Goal: Information Seeking & Learning: Learn about a topic

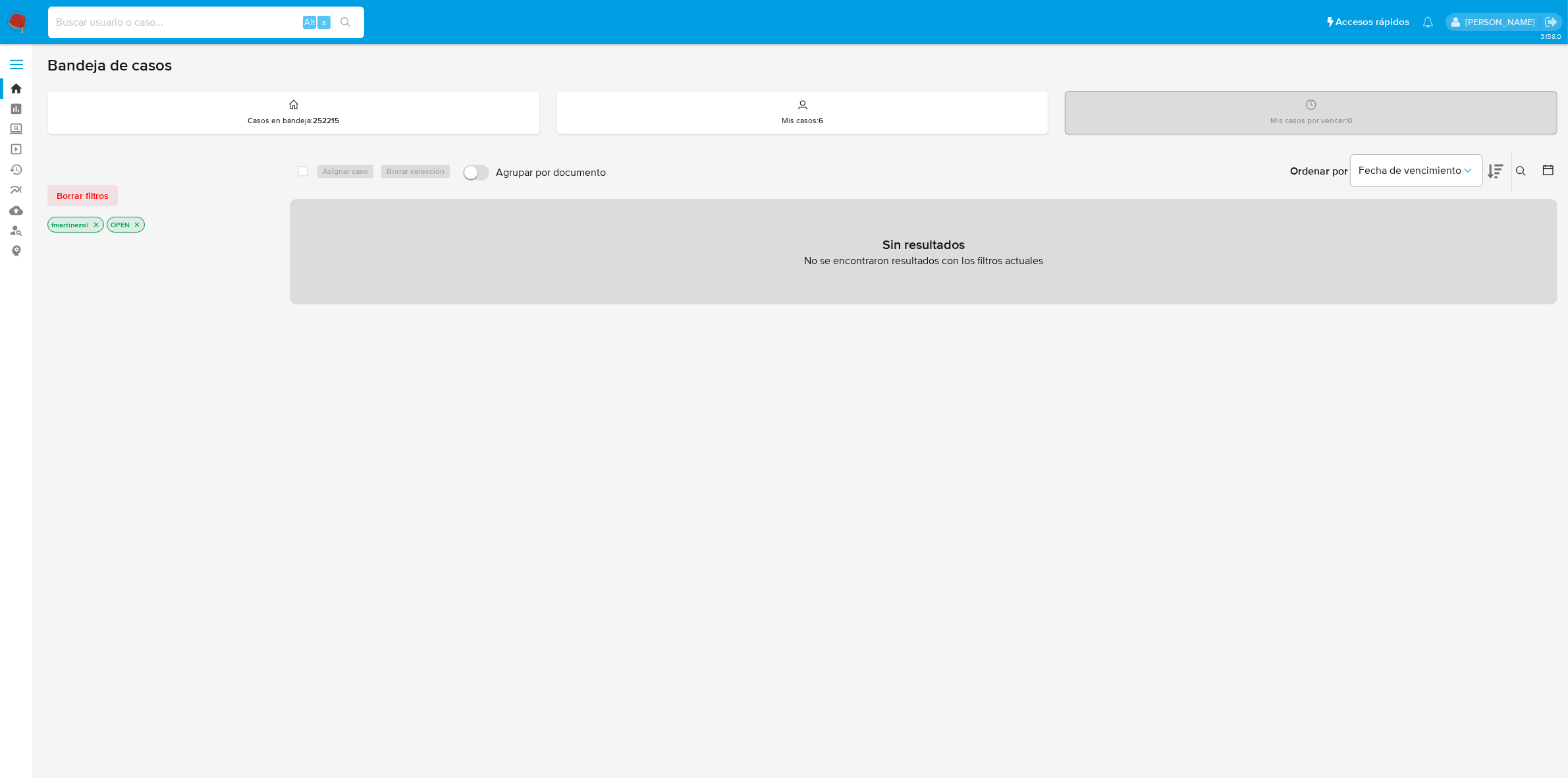
paste input "1103906739"
type input "1103906739"
click at [355, 29] on button "search-icon" at bounding box center [345, 22] width 27 height 19
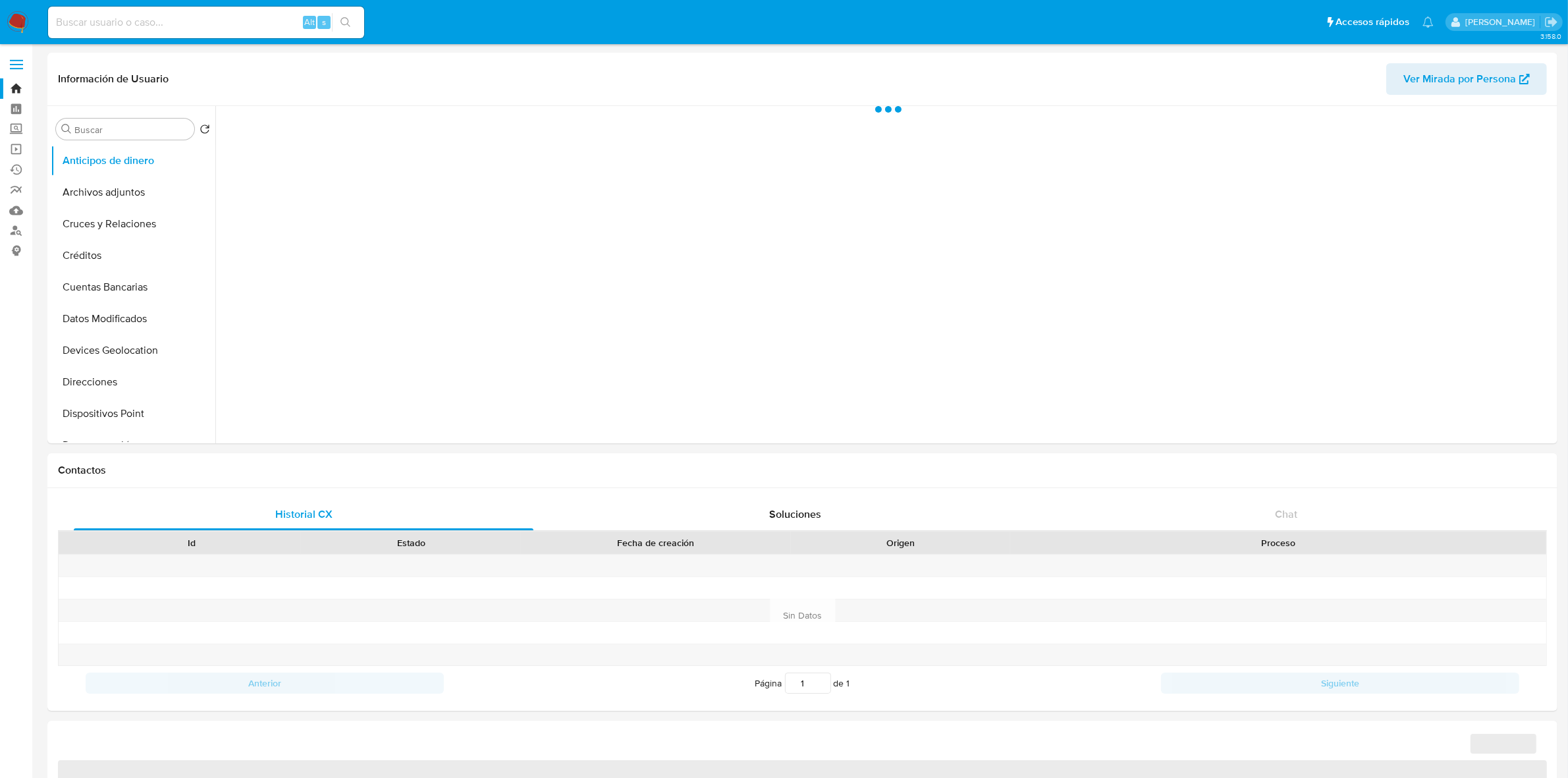
select select "10"
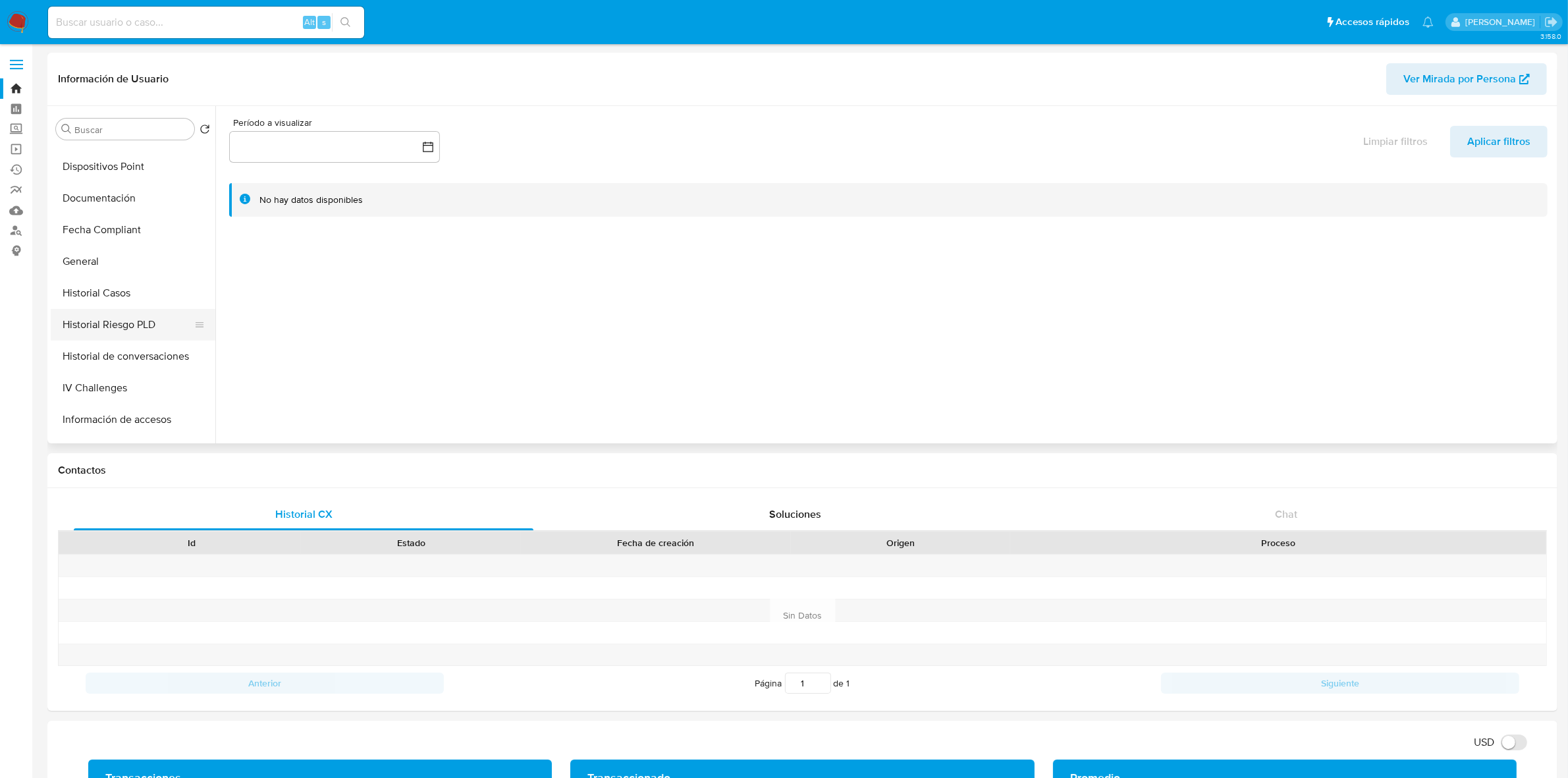
scroll to position [412, 0]
click at [93, 355] on button "KYC" at bounding box center [128, 350] width 154 height 32
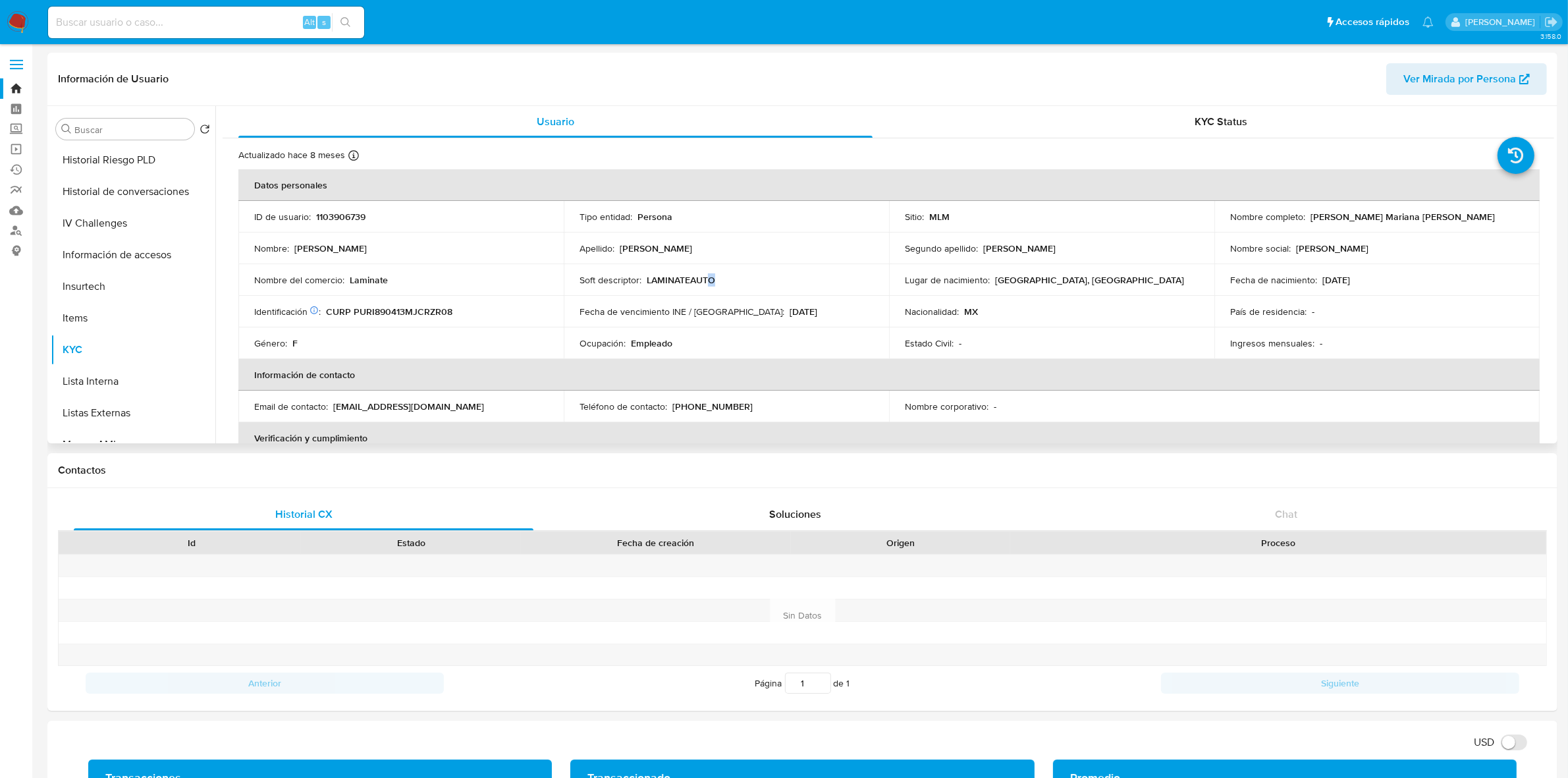
drag, startPoint x: 720, startPoint y: 278, endPoint x: 708, endPoint y: 278, distance: 12.0
click at [708, 278] on div "Soft descriptor : LAMINATEAUTO" at bounding box center [726, 280] width 294 height 11
click at [427, 261] on td "Nombre : [PERSON_NAME]" at bounding box center [400, 248] width 325 height 32
drag, startPoint x: 406, startPoint y: 275, endPoint x: 348, endPoint y: 281, distance: 58.3
click at [348, 281] on div "Nombre del comercio : Laminate" at bounding box center [400, 280] width 294 height 11
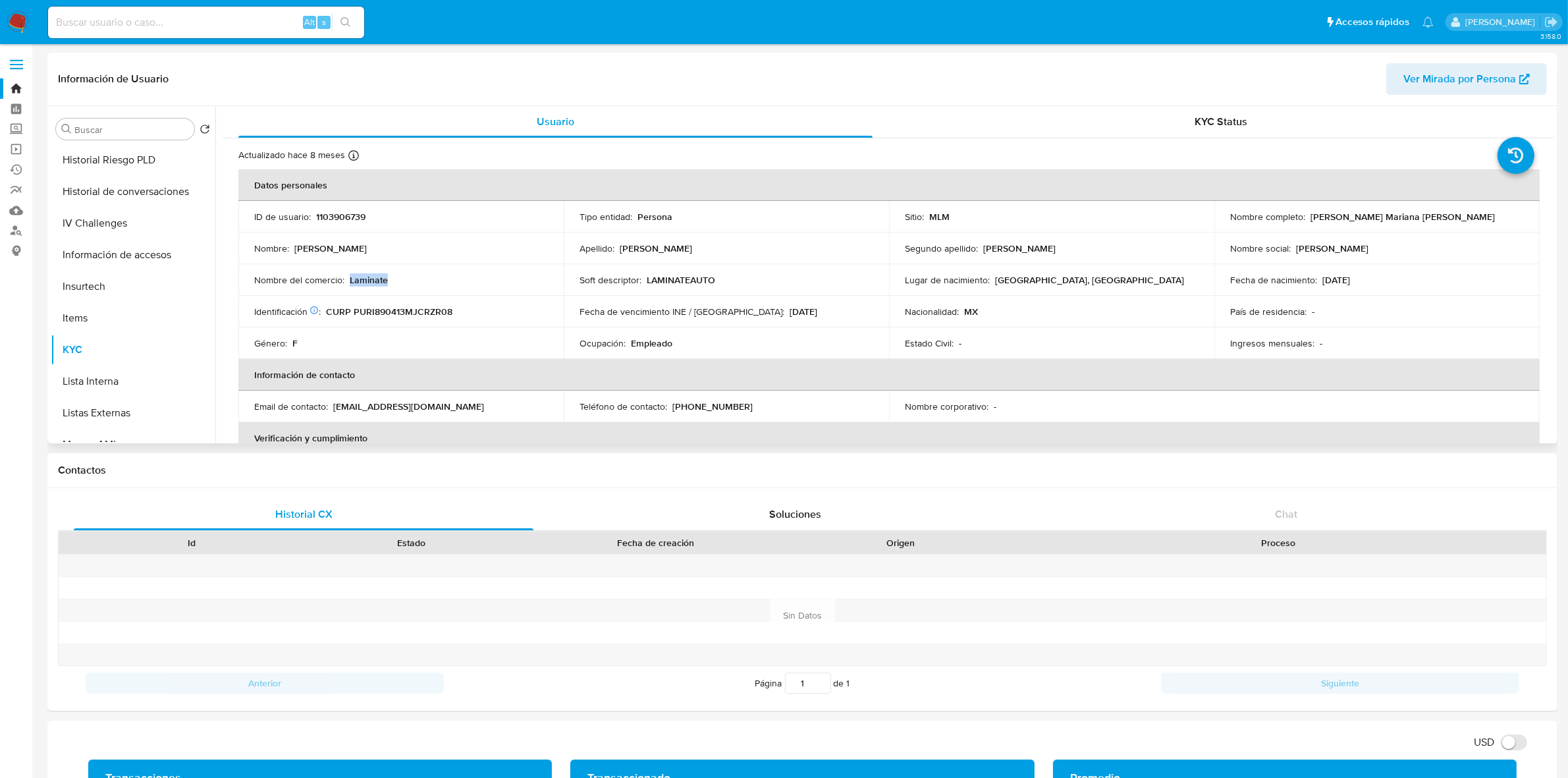
copy p "Laminate"
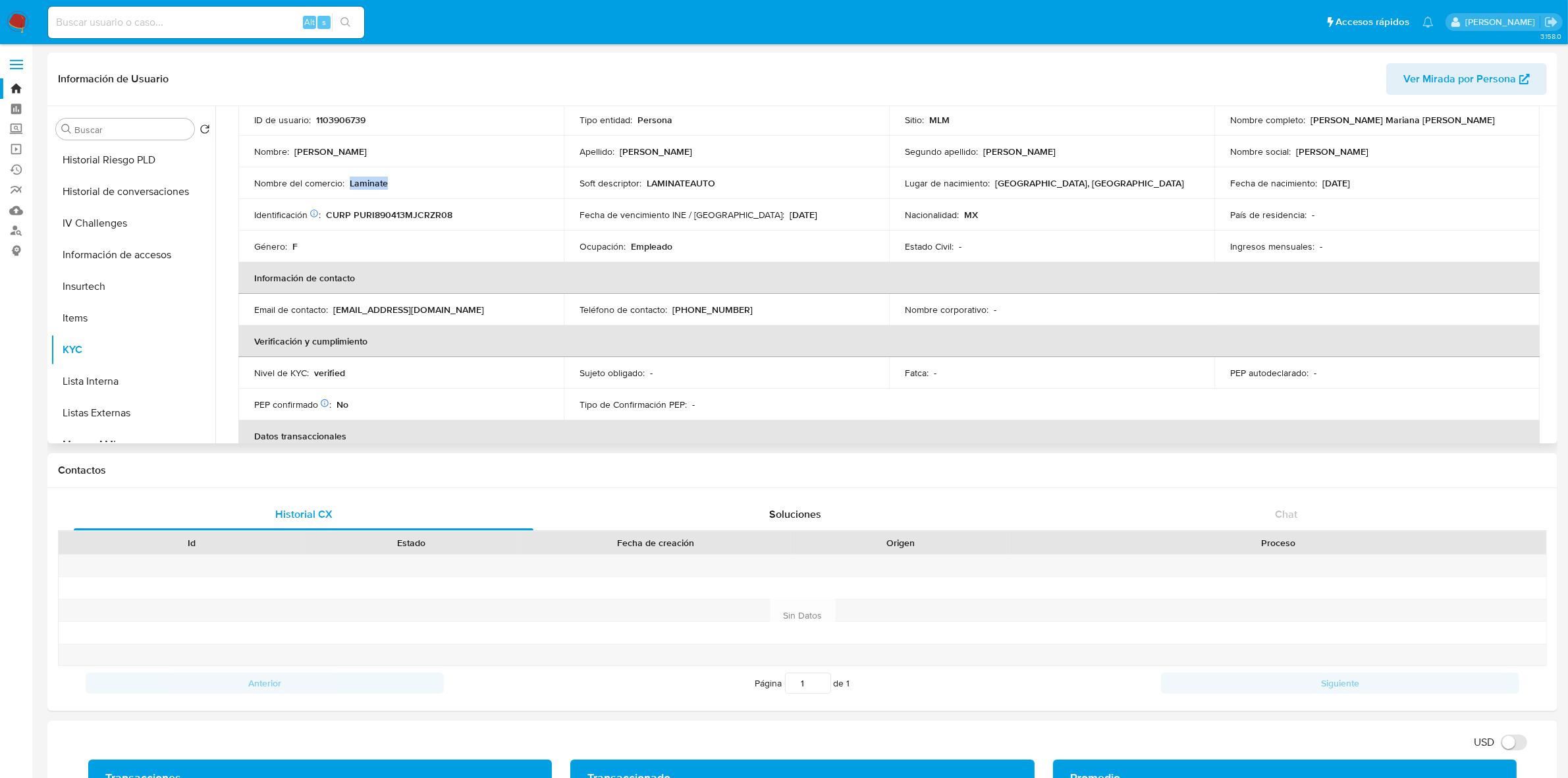
scroll to position [0, 0]
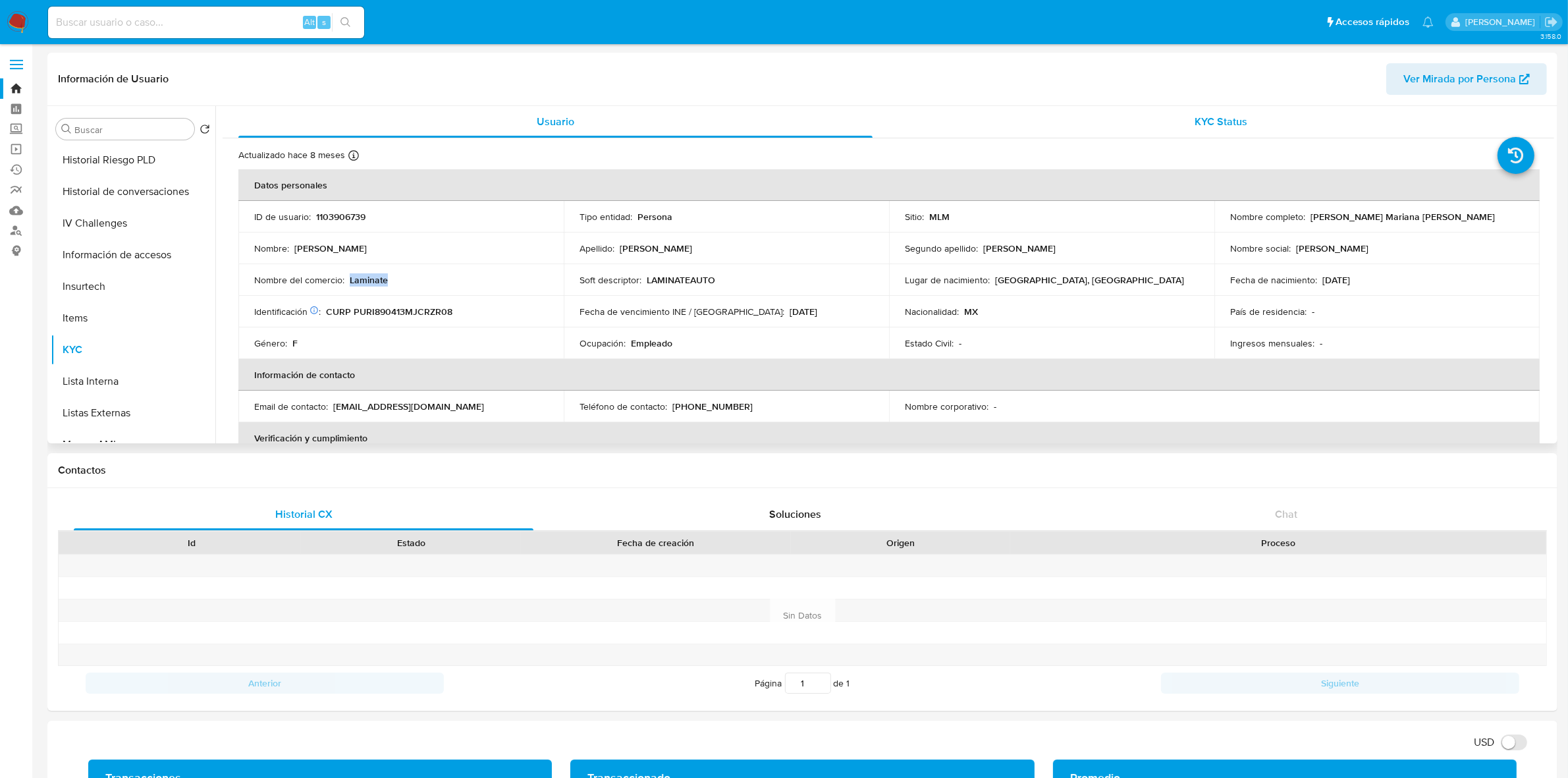
click at [1195, 116] on span "KYC Status" at bounding box center [1222, 121] width 52 height 16
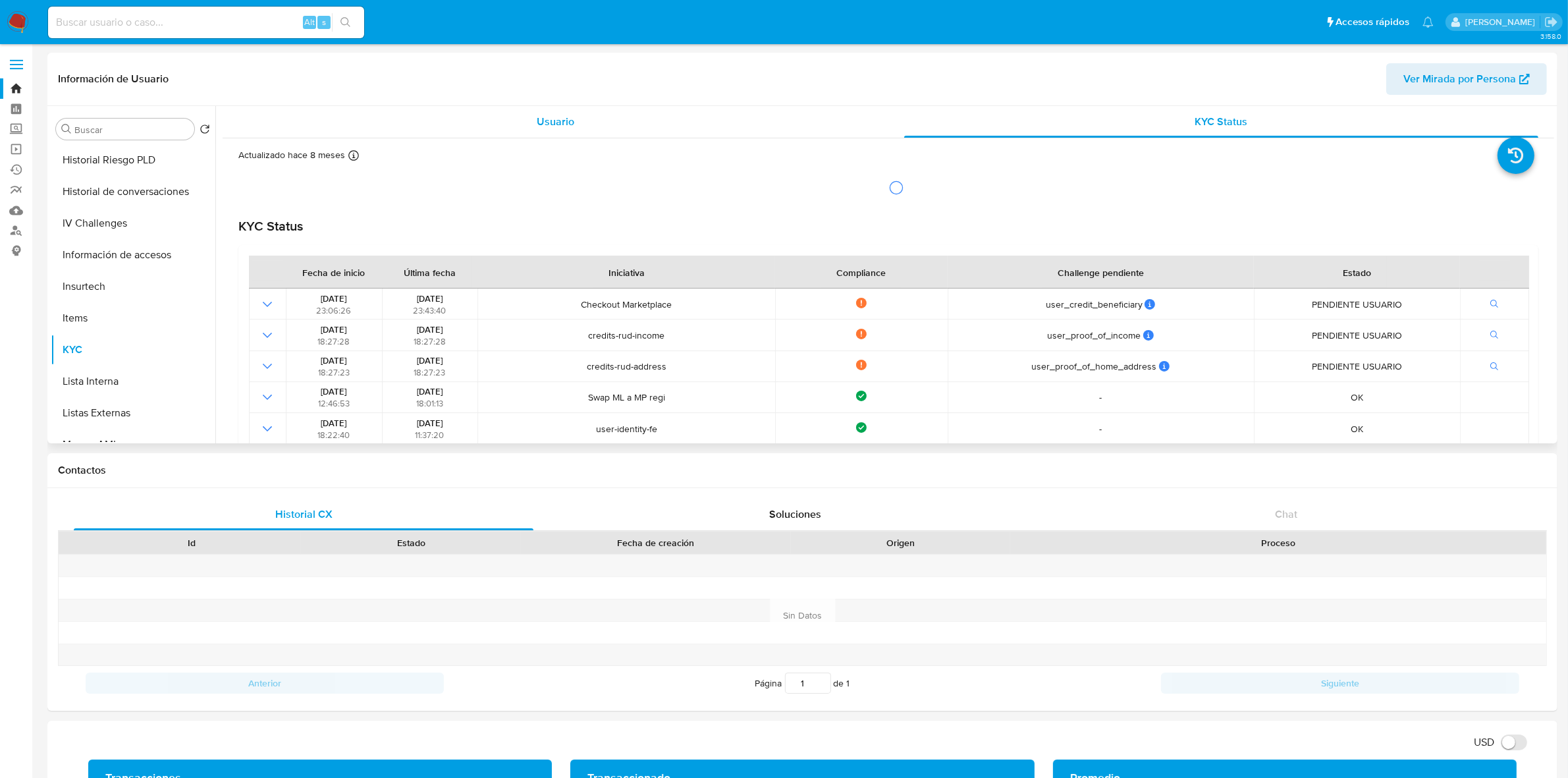
click at [573, 112] on div "Usuario" at bounding box center [555, 122] width 635 height 32
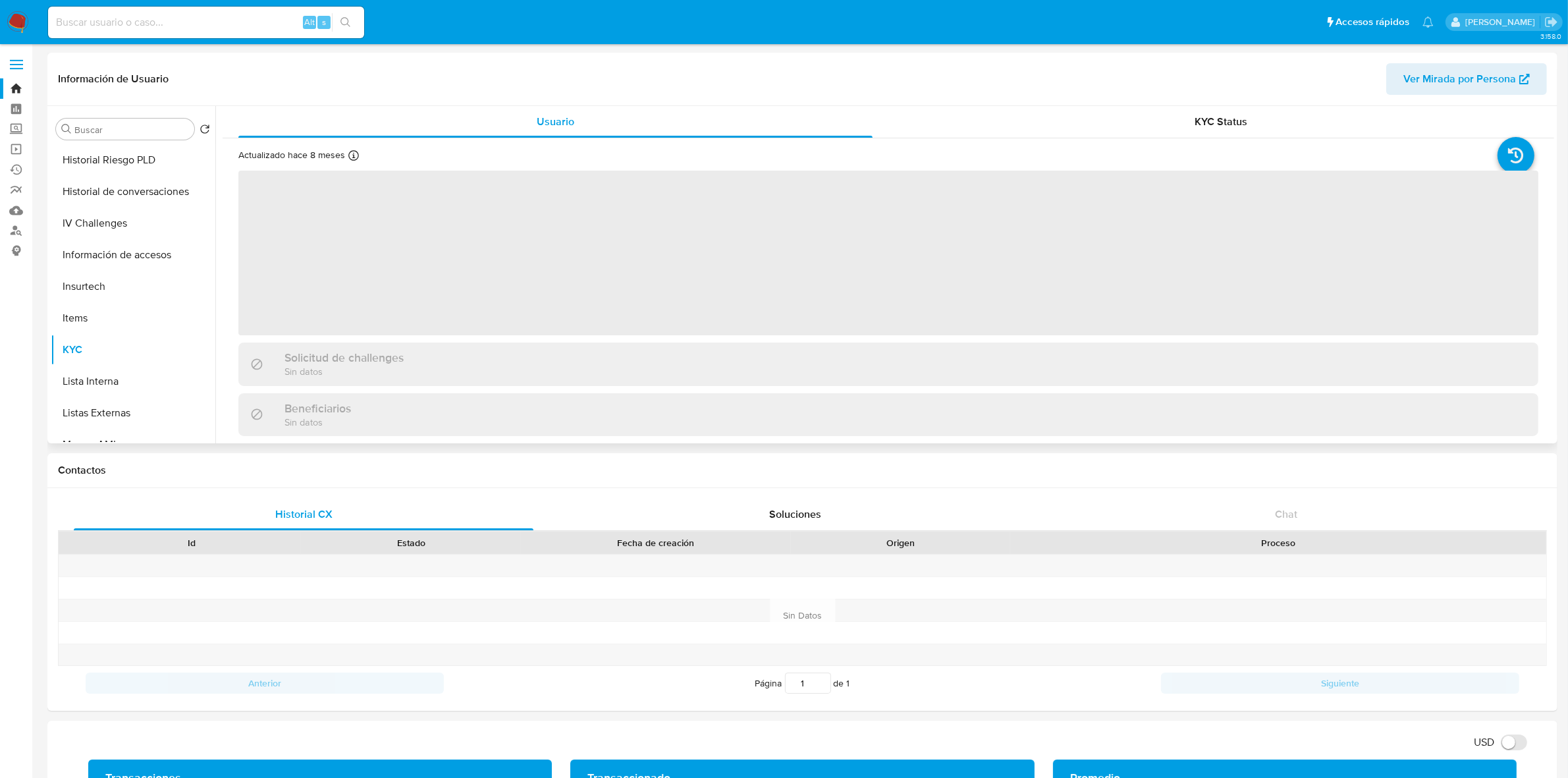
click at [1493, 83] on span "Ver Mirada por Persona" at bounding box center [1460, 79] width 113 height 32
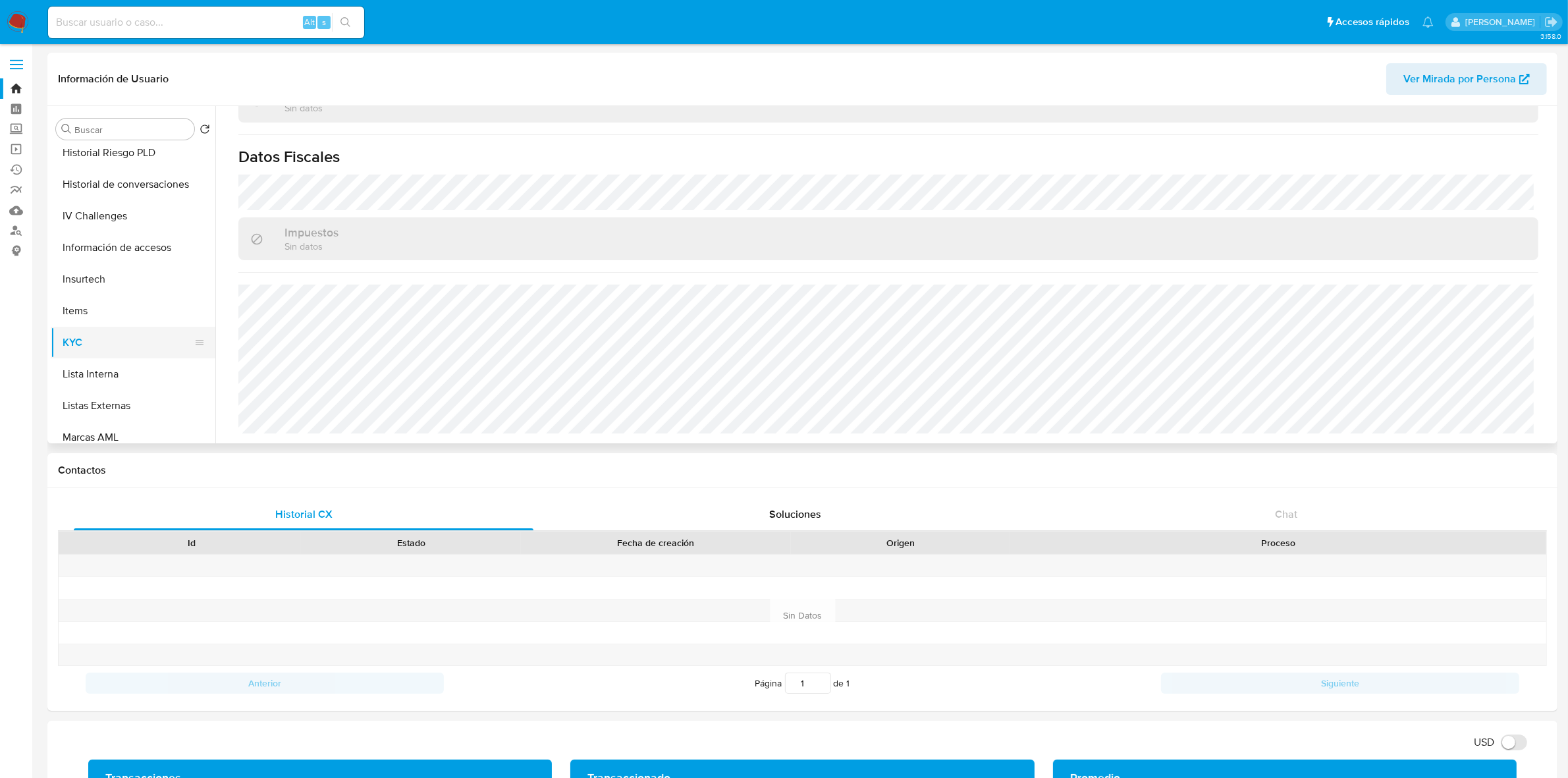
scroll to position [308, 0]
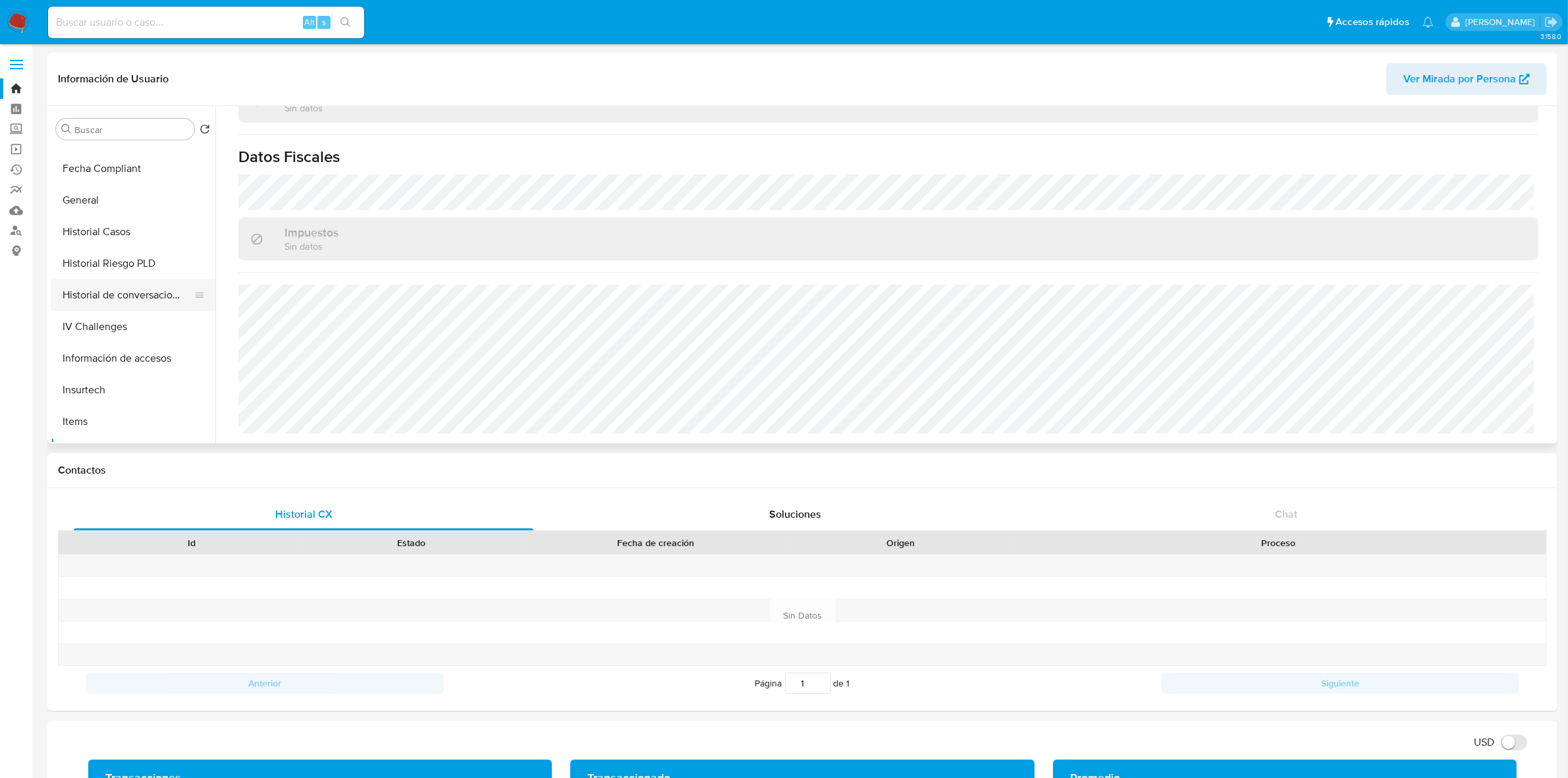
click at [122, 284] on button "Historial de conversaciones" at bounding box center [128, 295] width 154 height 32
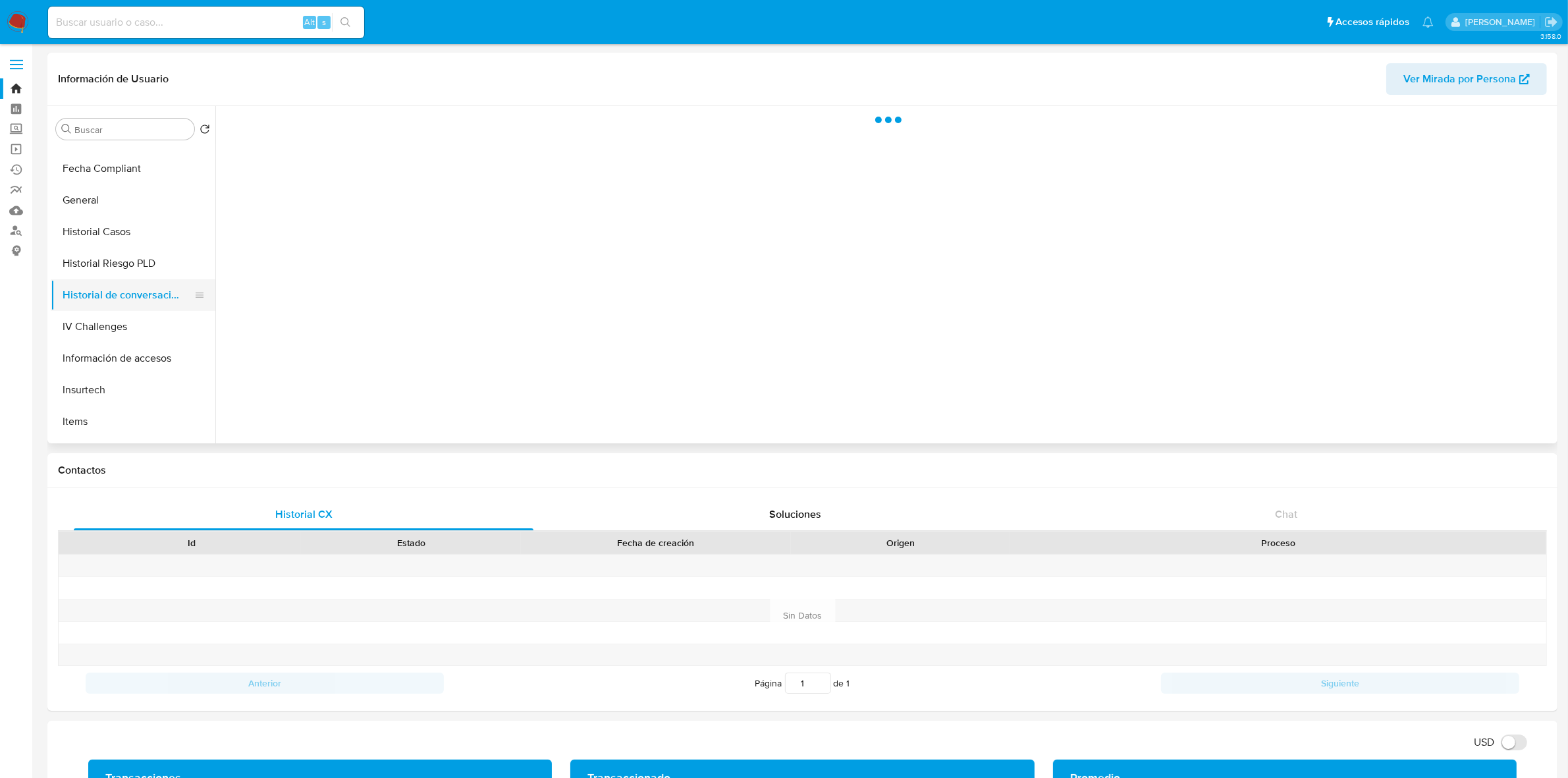
scroll to position [0, 0]
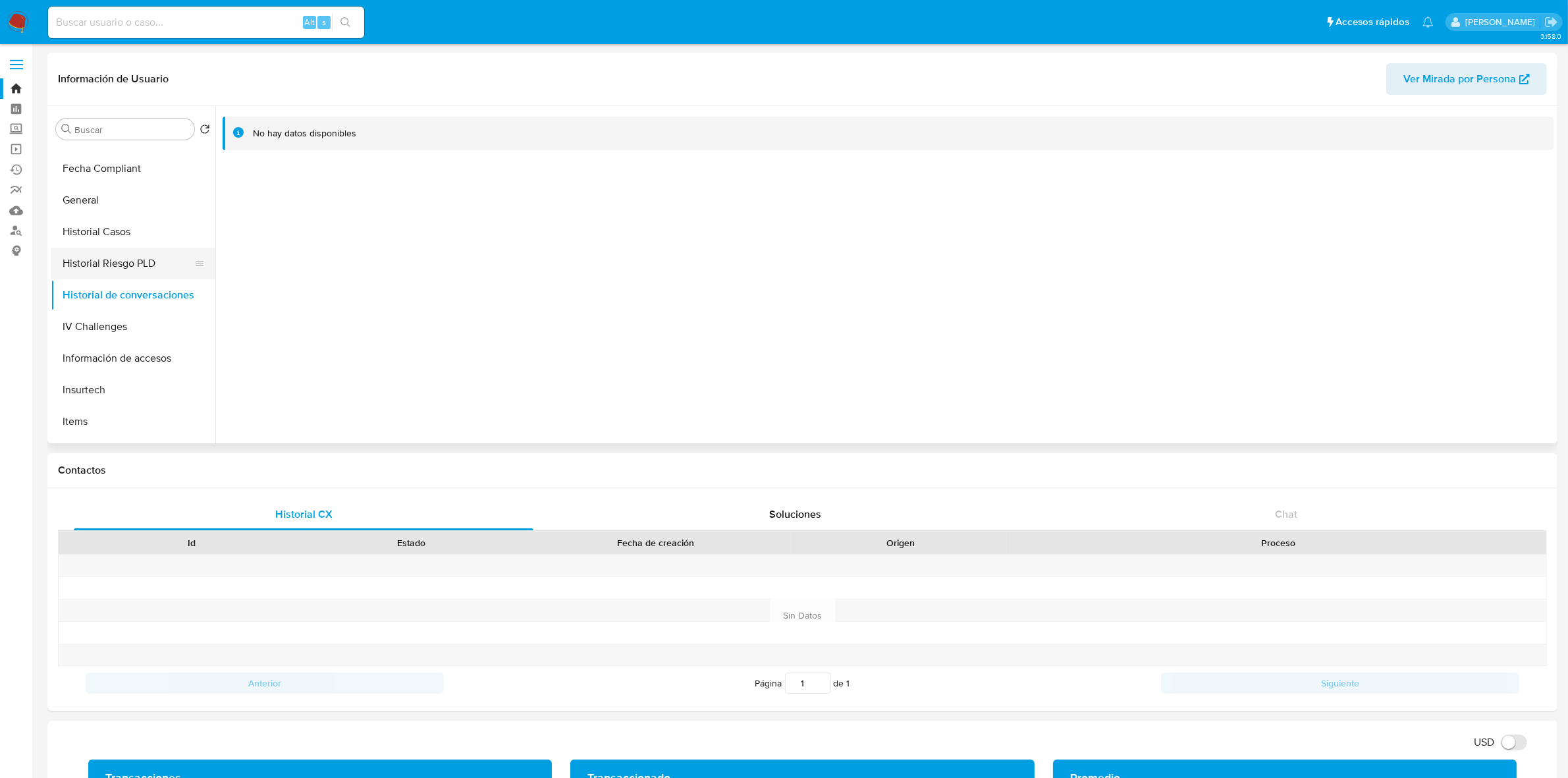
click at [120, 268] on button "Historial Riesgo PLD" at bounding box center [128, 263] width 154 height 32
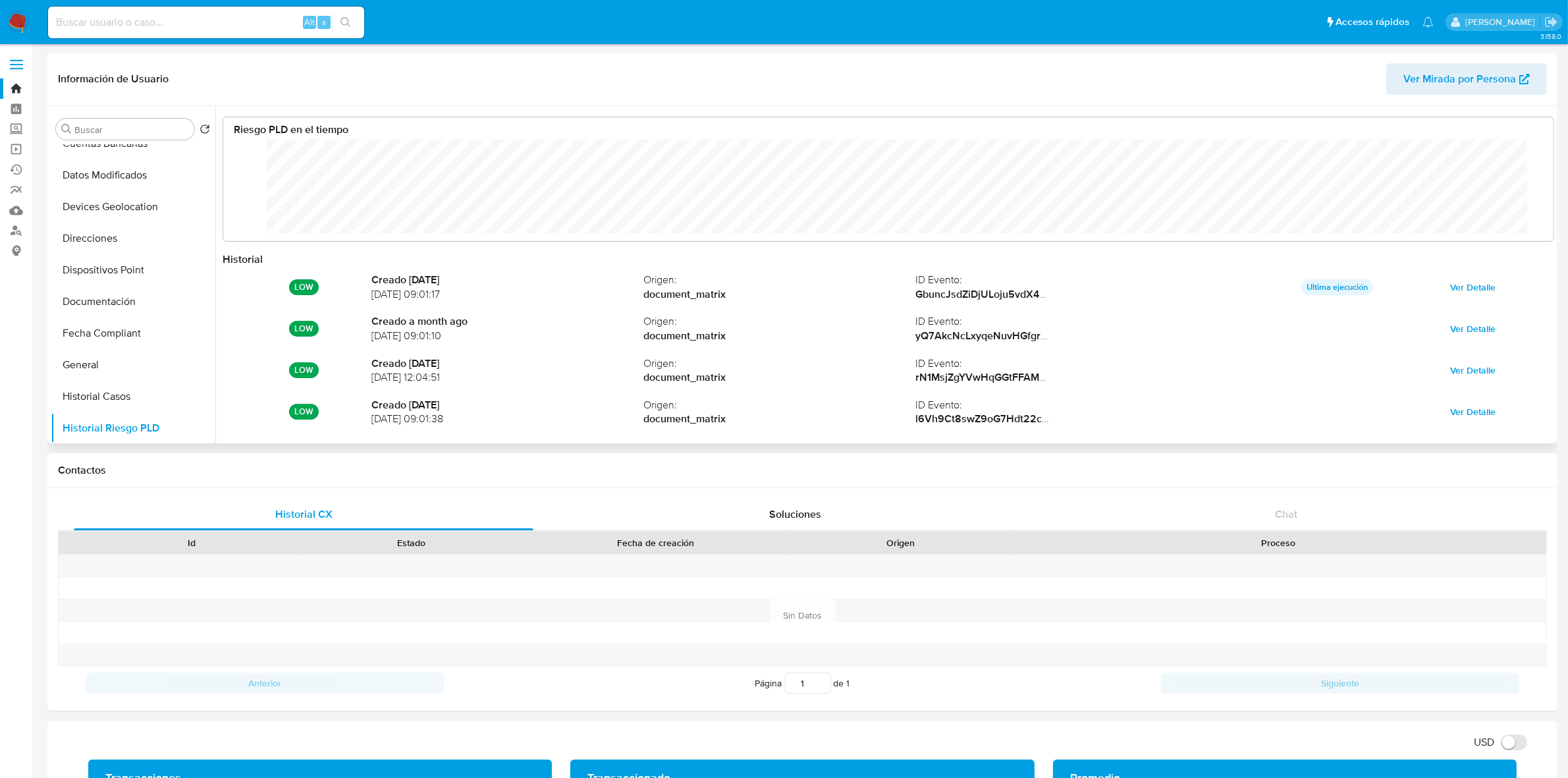
scroll to position [337, 1503]
click at [136, 280] on button "Dispositivos Point" at bounding box center [128, 269] width 154 height 32
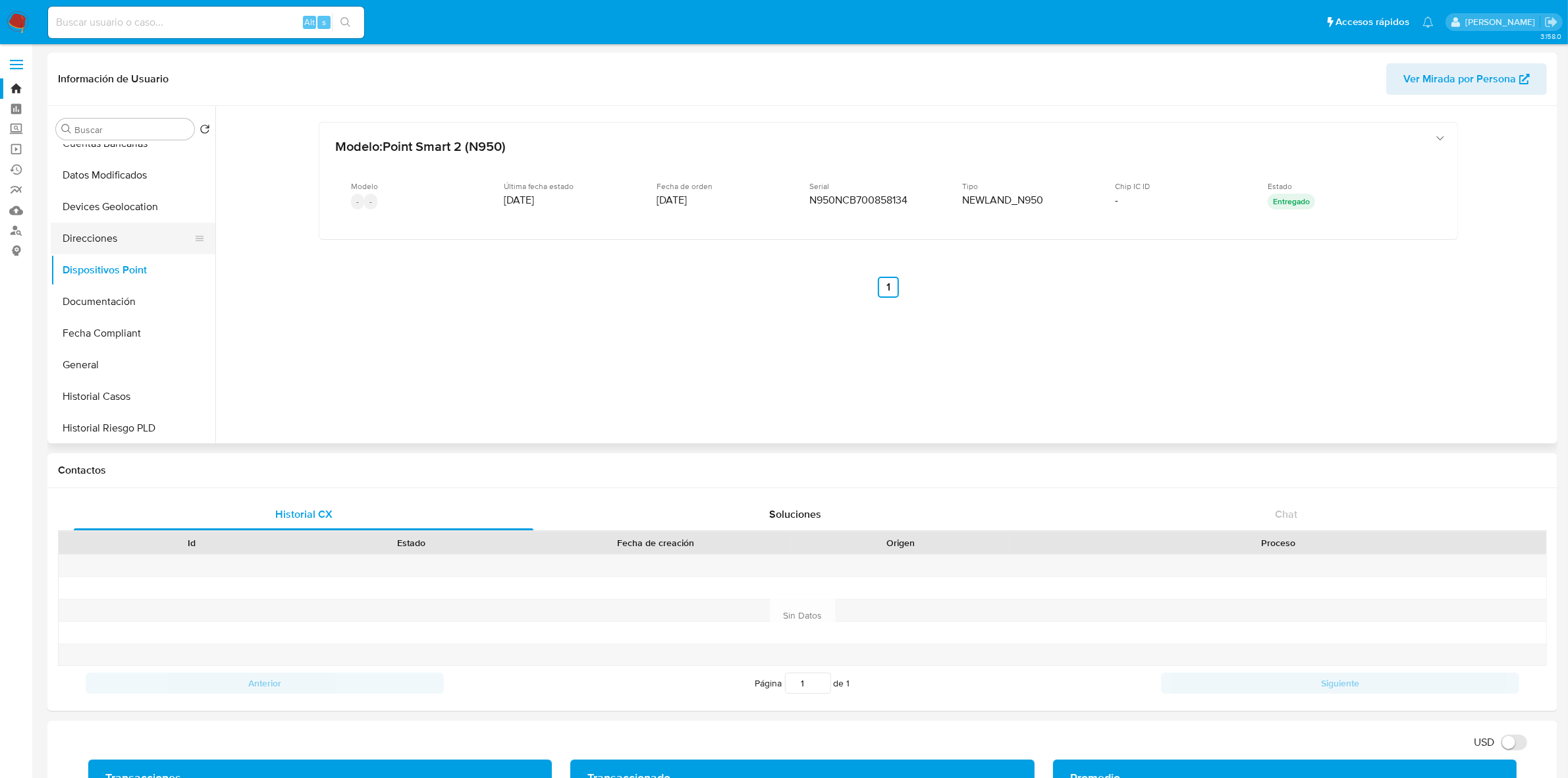
click at [102, 242] on button "Direcciones" at bounding box center [128, 238] width 154 height 32
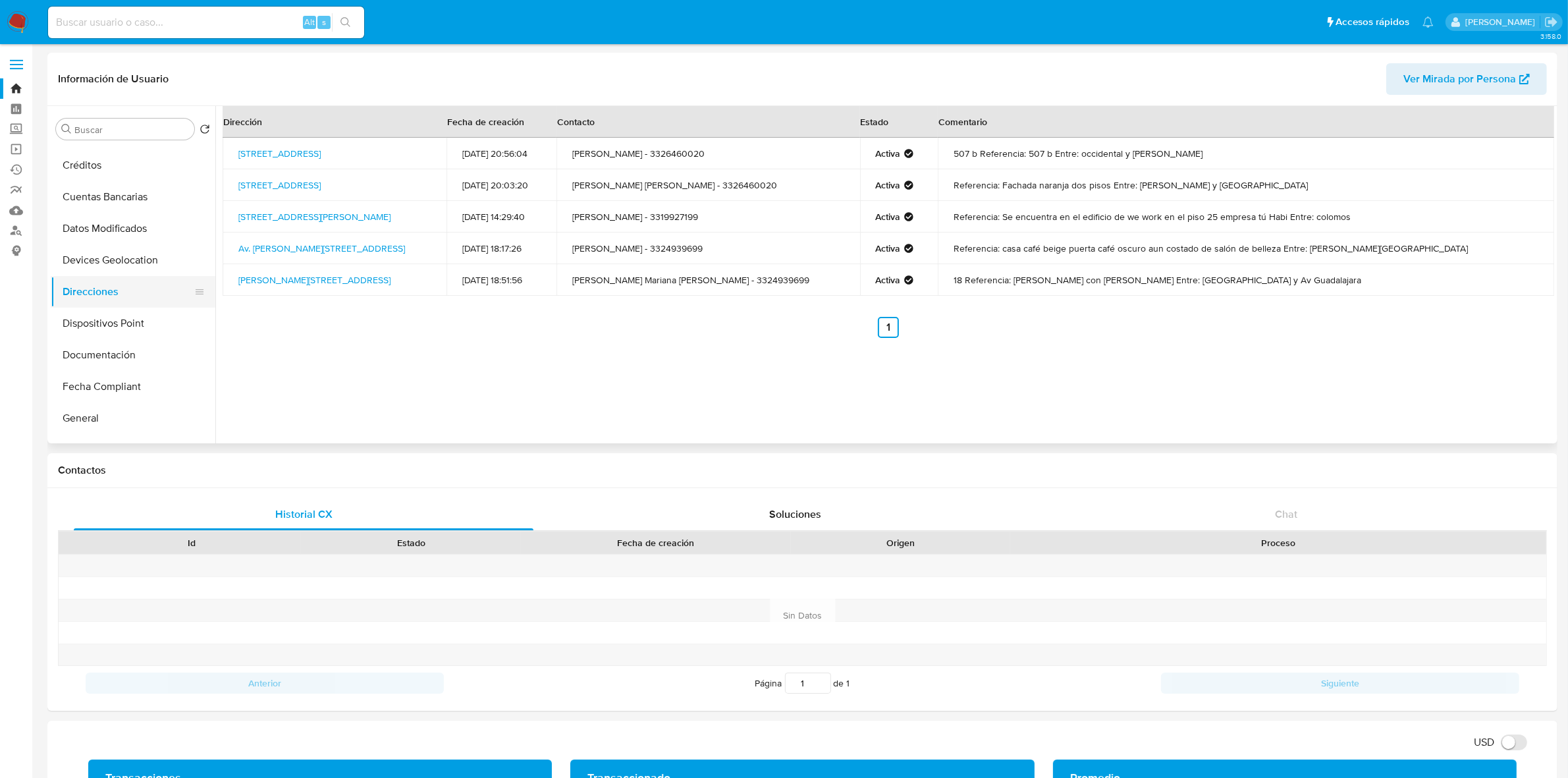
scroll to position [61, 0]
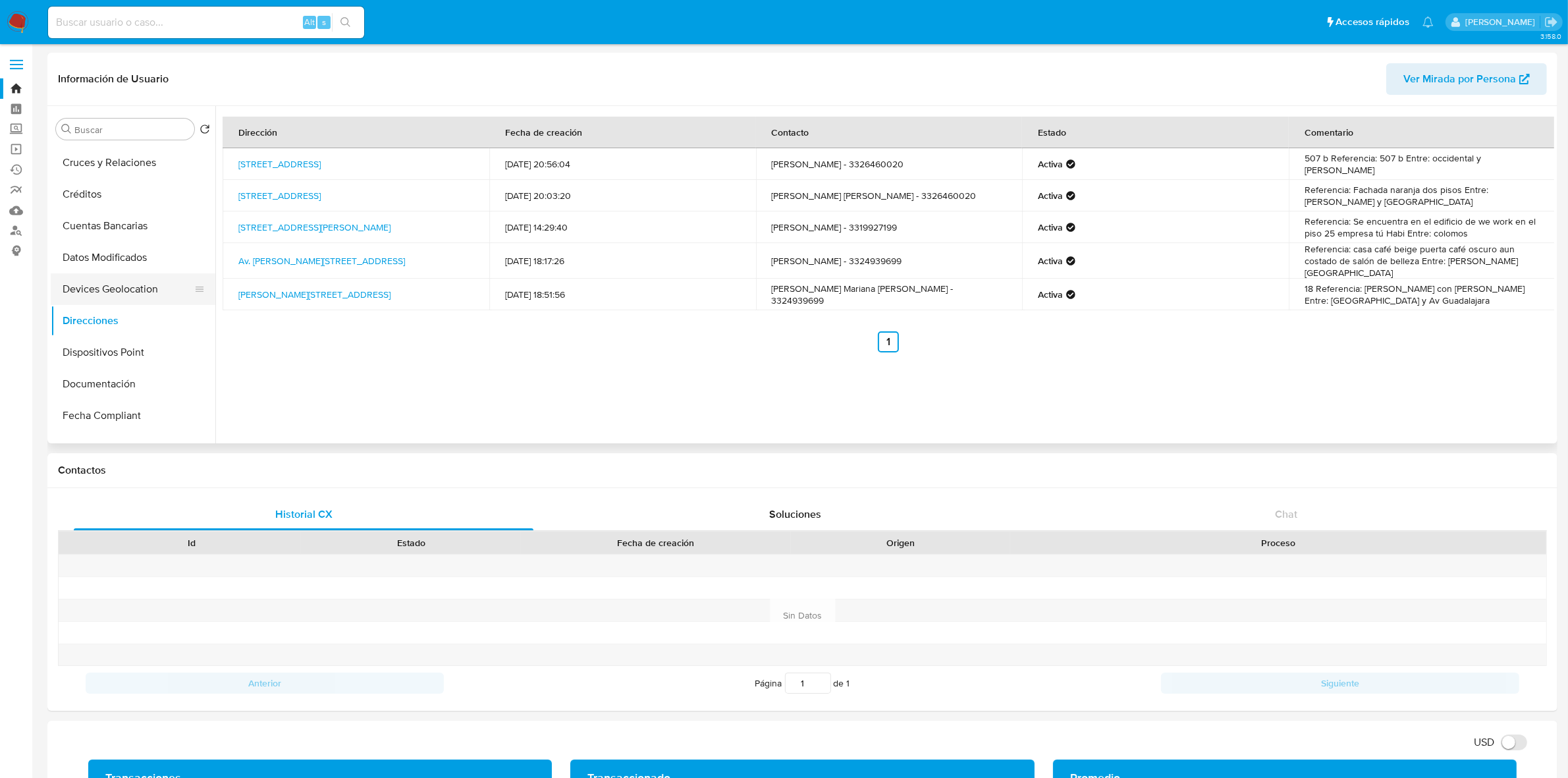
click at [137, 291] on button "Devices Geolocation" at bounding box center [128, 289] width 154 height 32
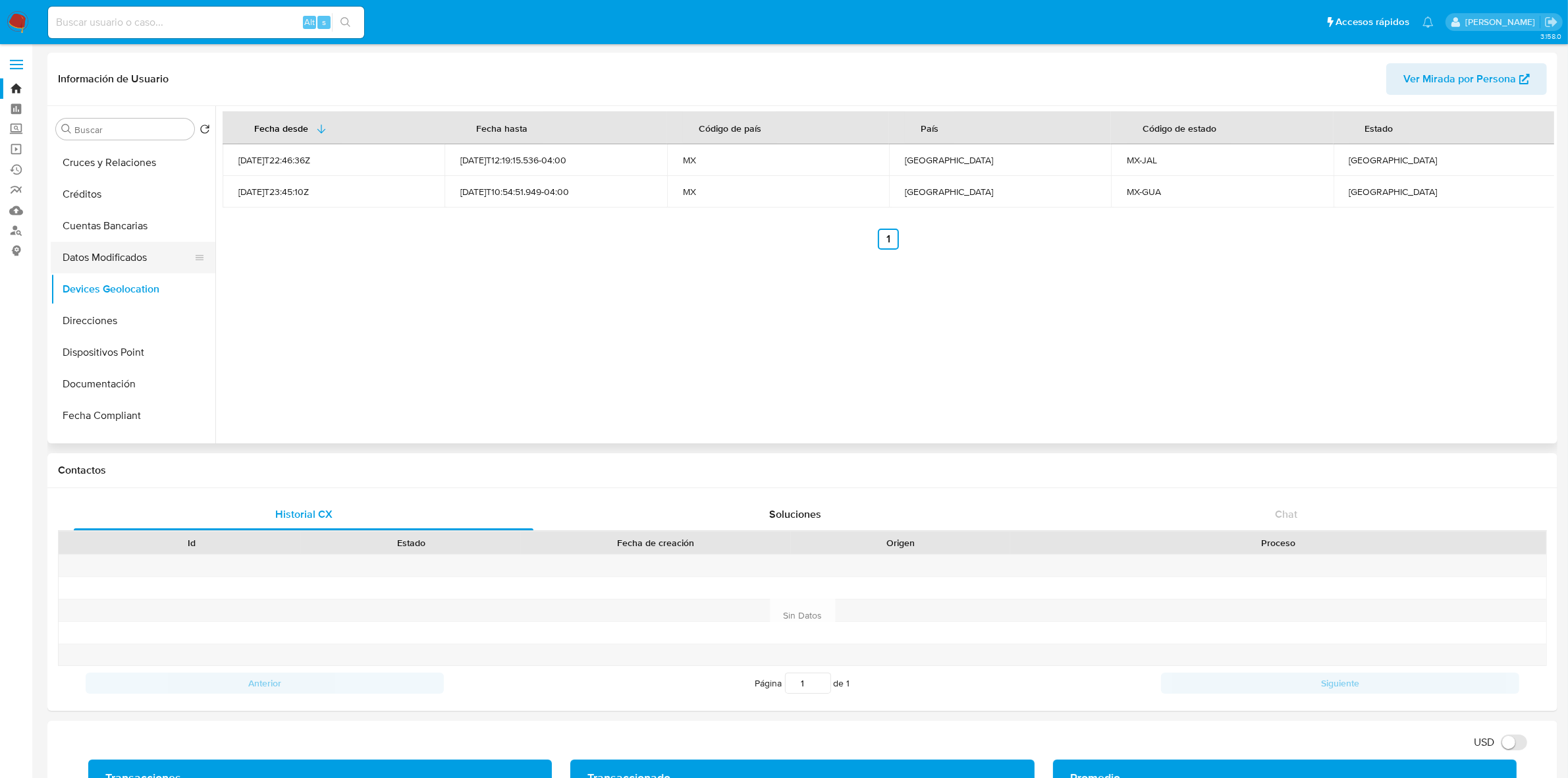
click at [120, 254] on button "Datos Modificados" at bounding box center [128, 257] width 154 height 32
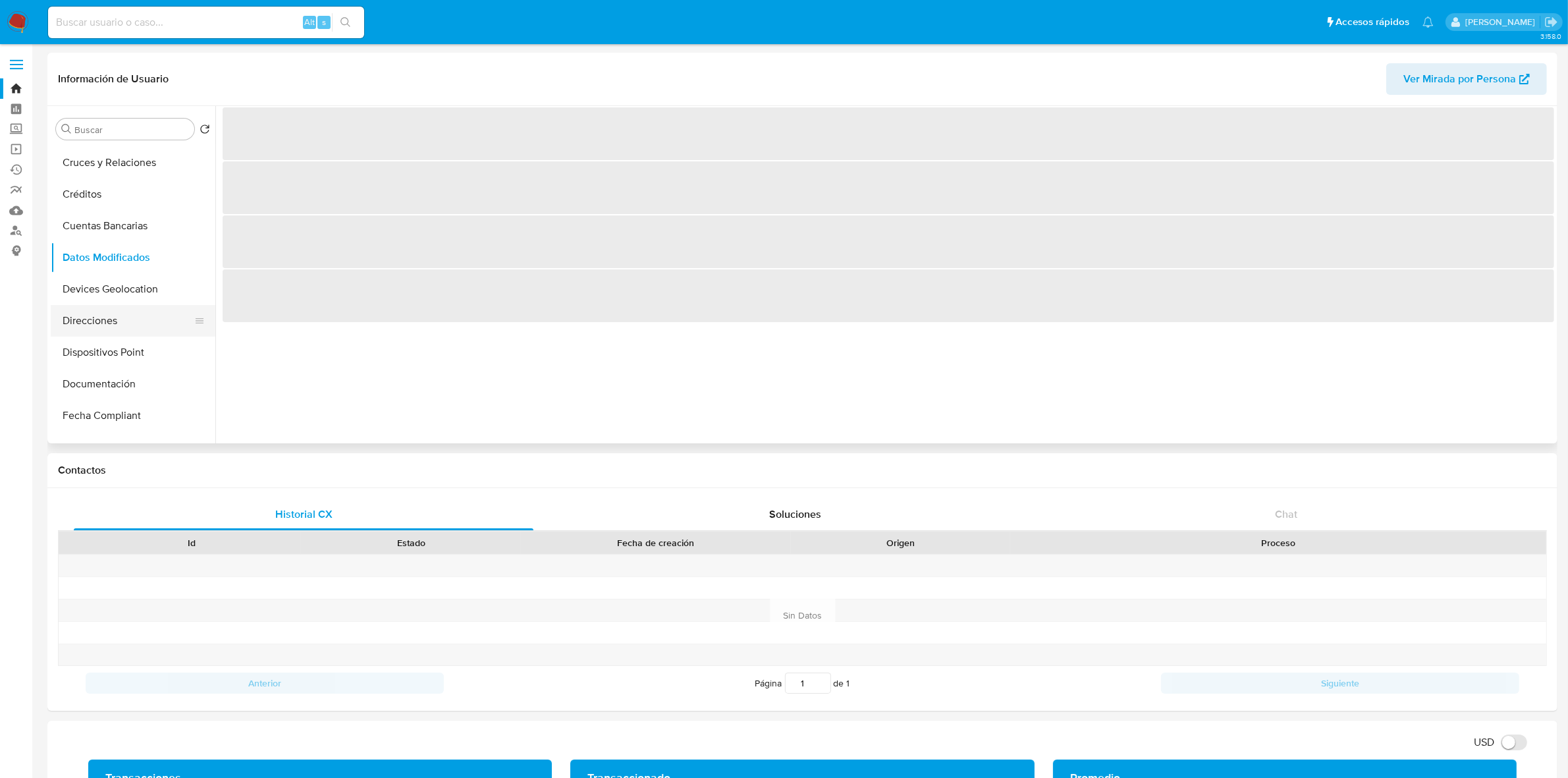
scroll to position [0, 0]
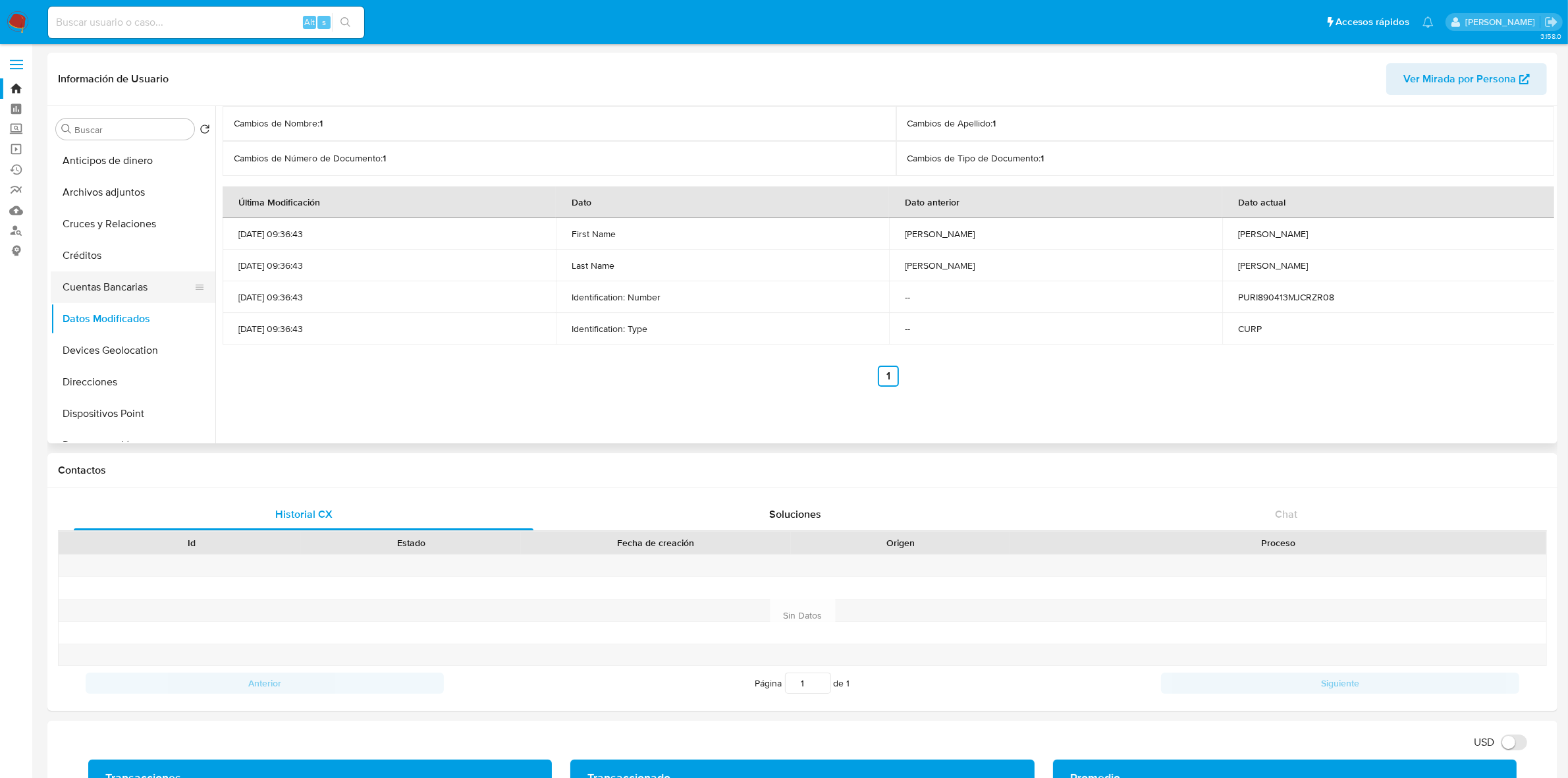
click at [142, 290] on button "Cuentas Bancarias" at bounding box center [128, 287] width 154 height 32
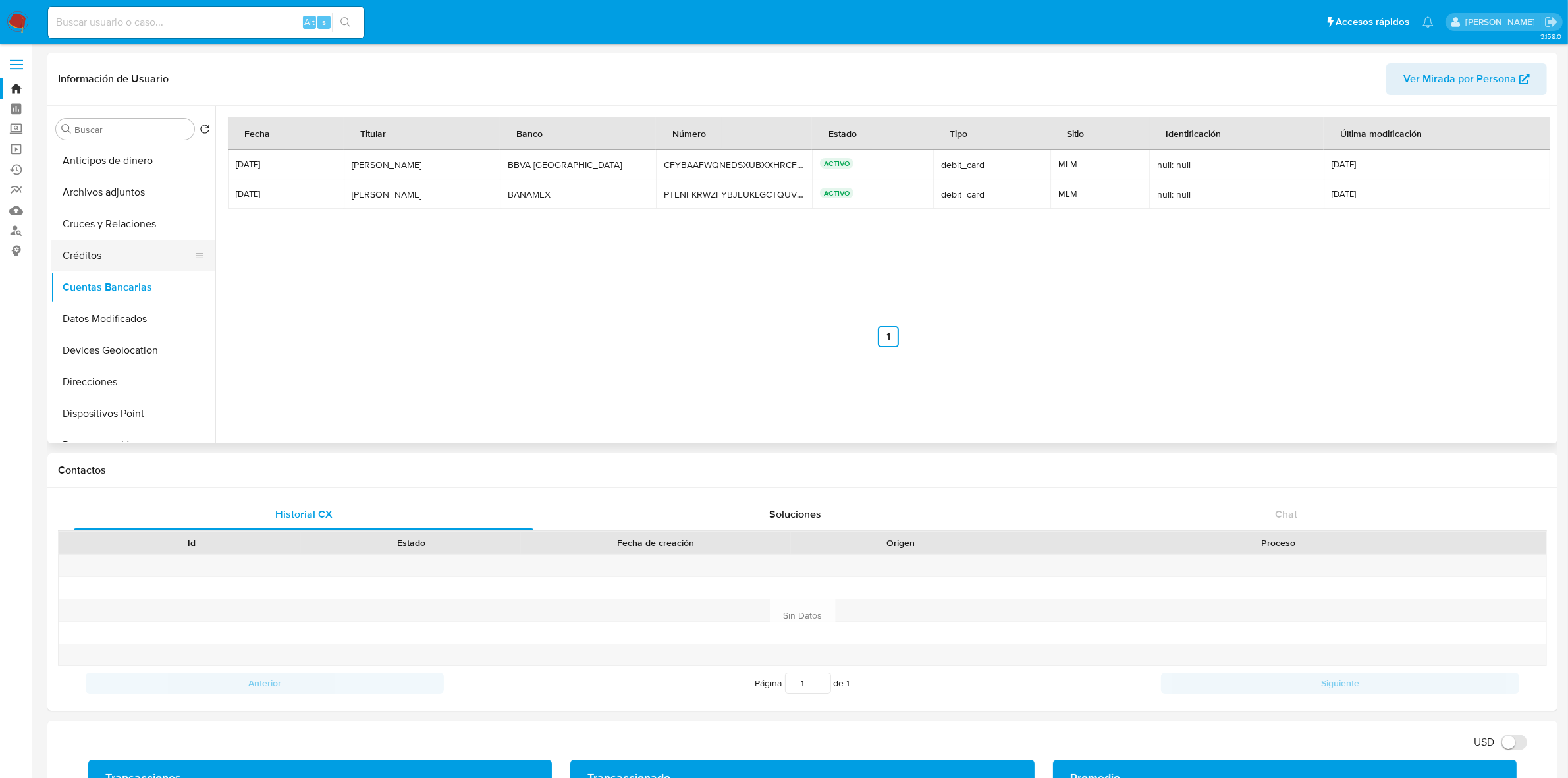
click at [143, 267] on button "Créditos" at bounding box center [128, 256] width 154 height 32
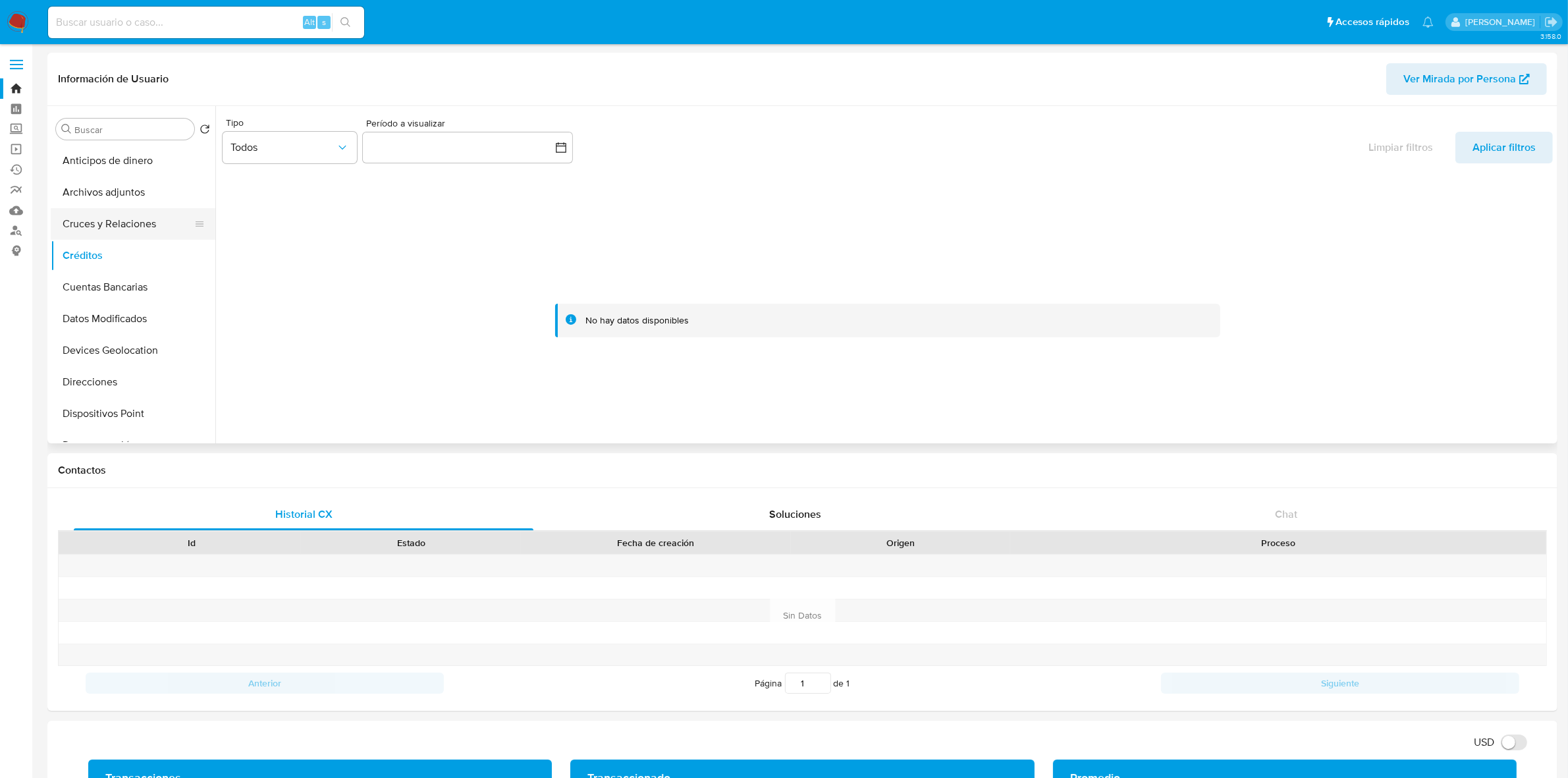
click at [99, 219] on button "Cruces y Relaciones" at bounding box center [128, 224] width 154 height 32
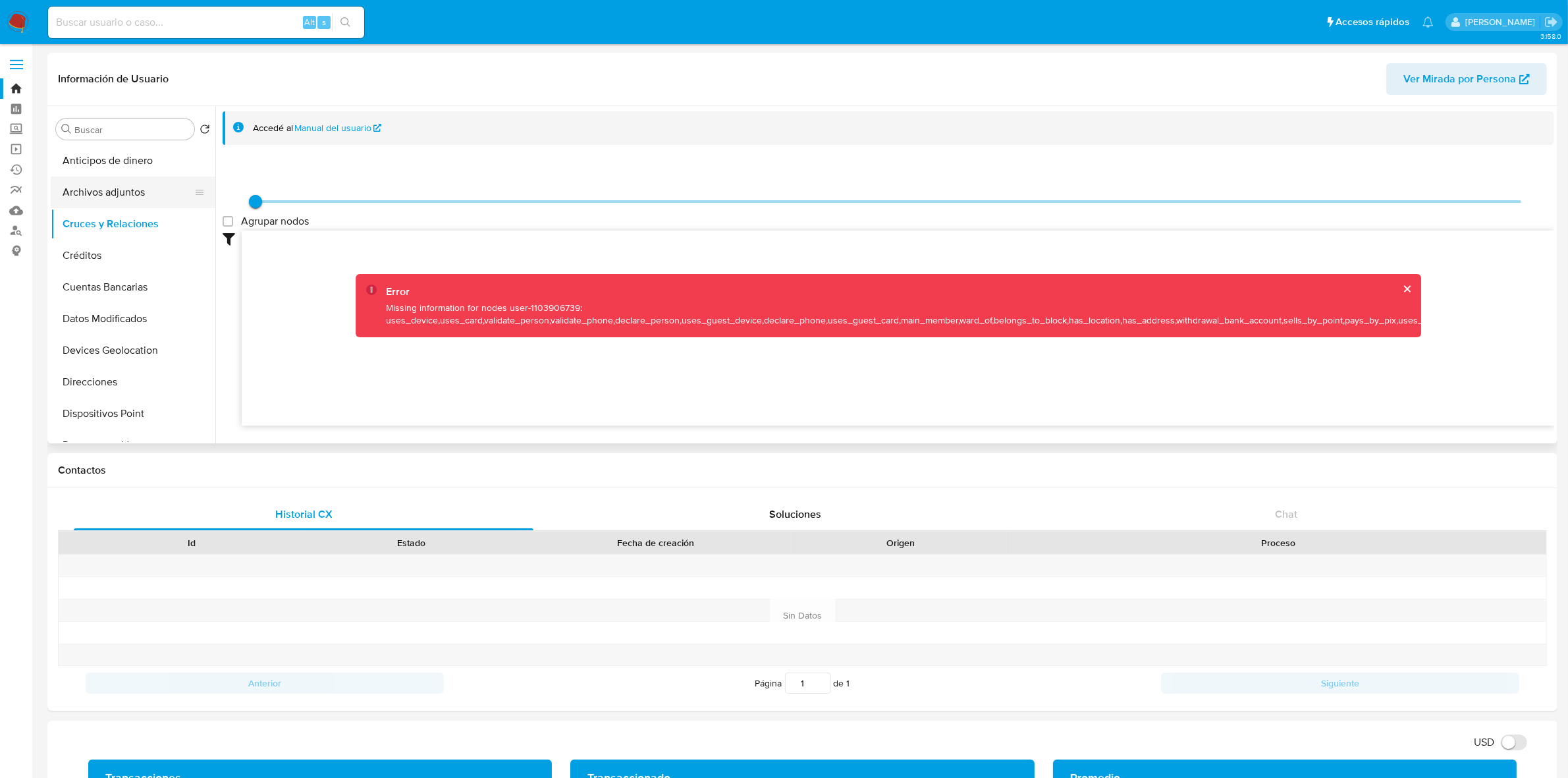
click at [150, 189] on button "Archivos adjuntos" at bounding box center [128, 192] width 154 height 32
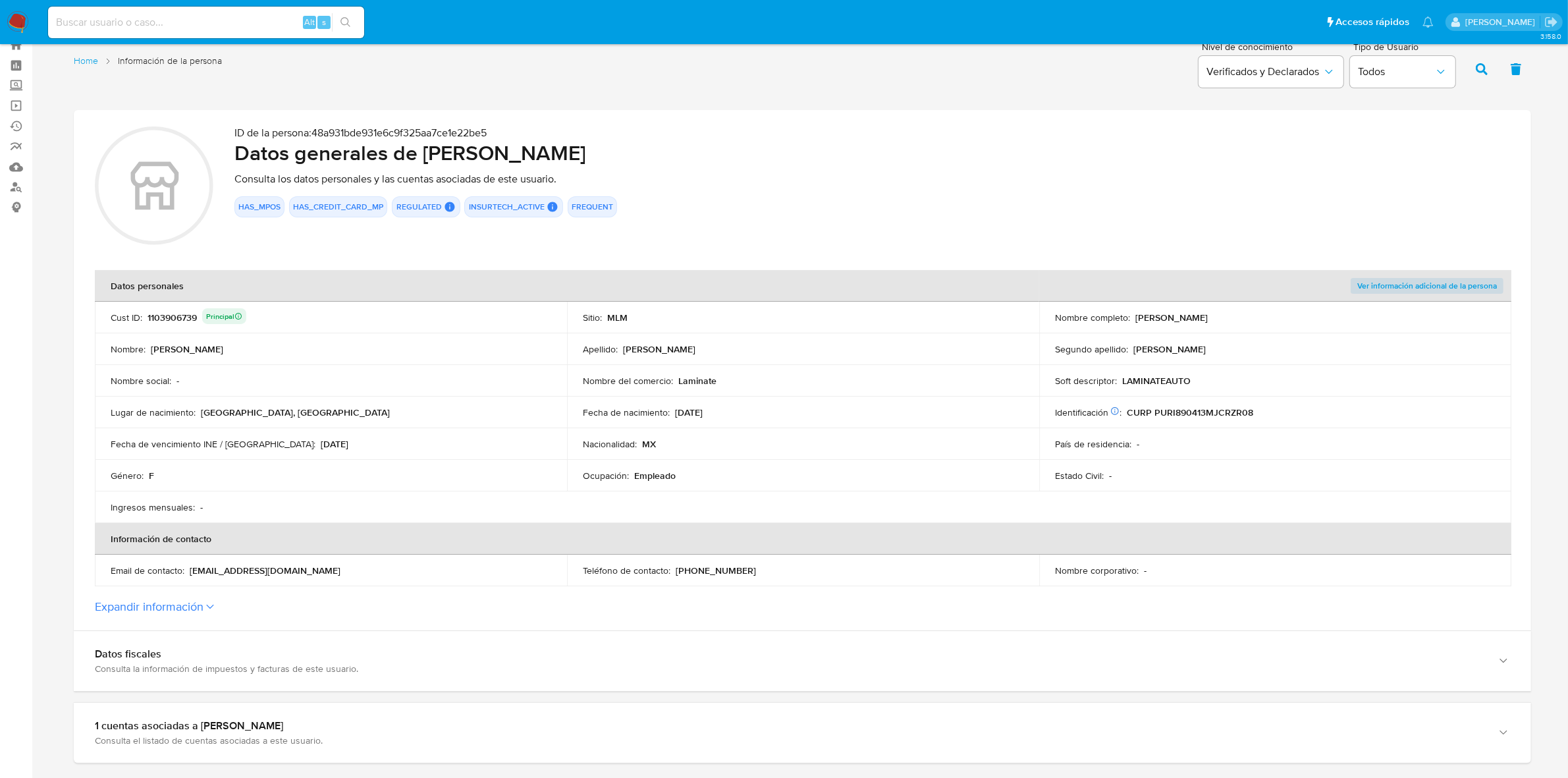
scroll to position [83, 0]
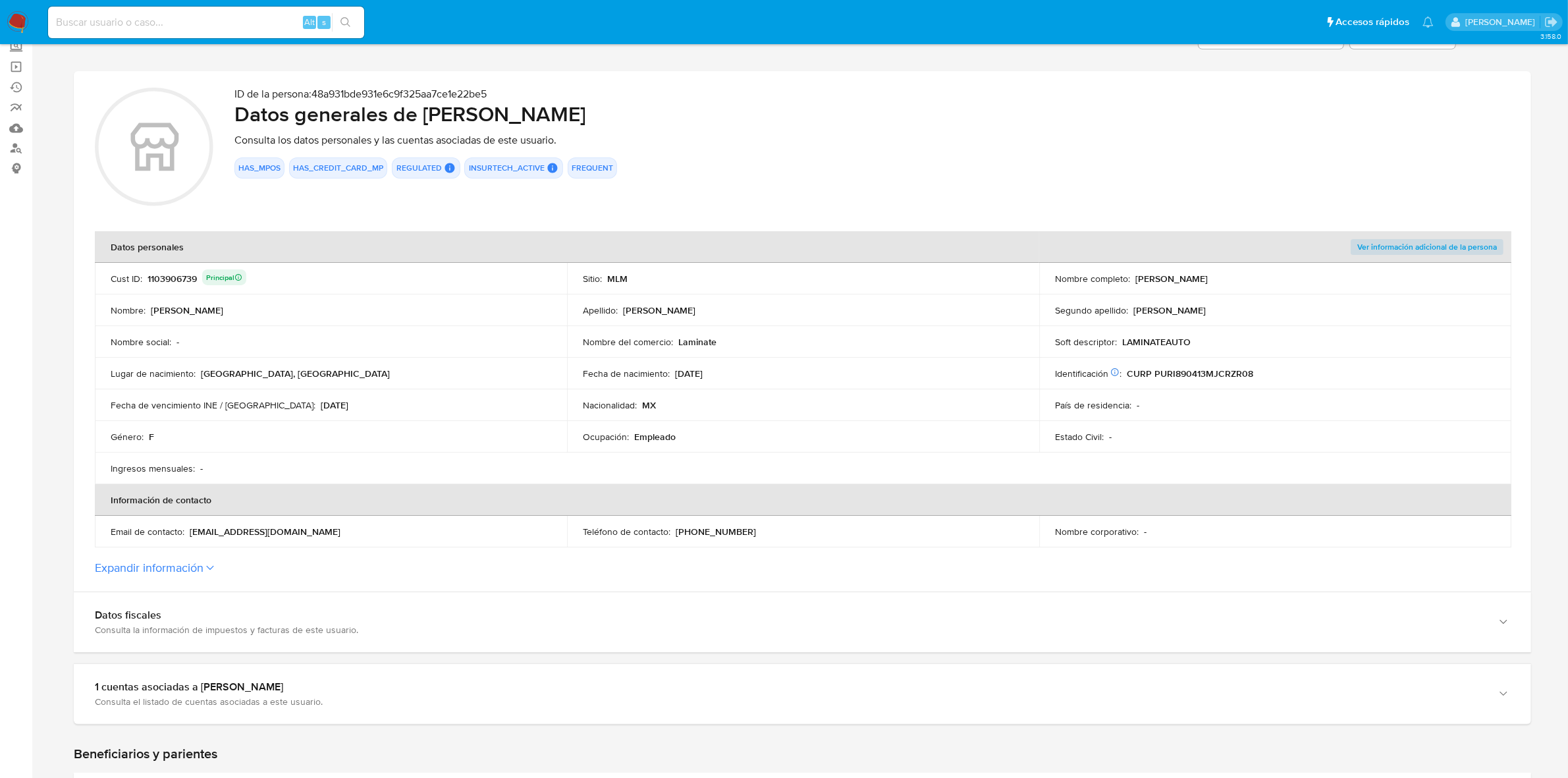
click at [204, 563] on button "Expandir información" at bounding box center [149, 568] width 109 height 15
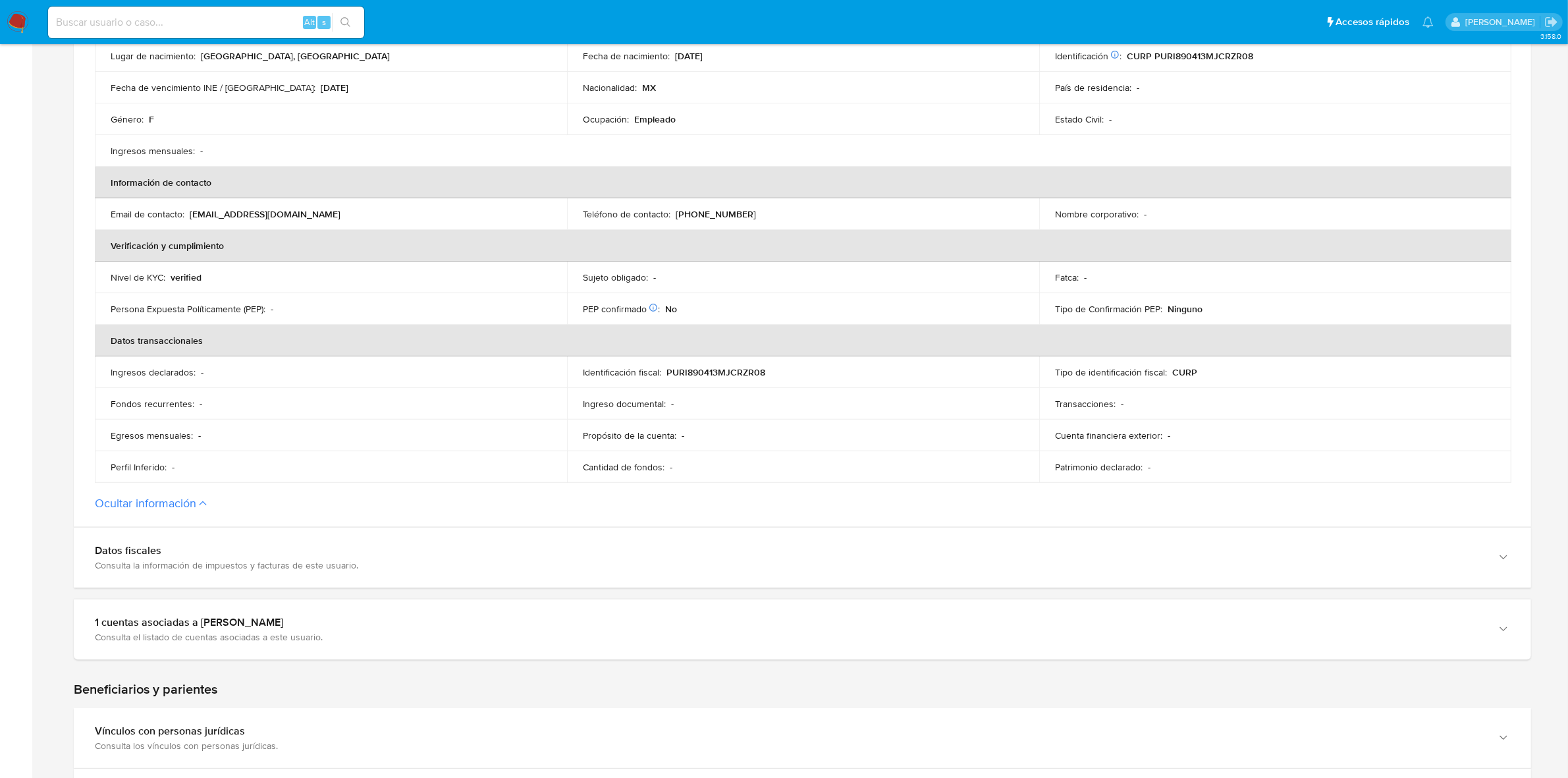
scroll to position [412, 0]
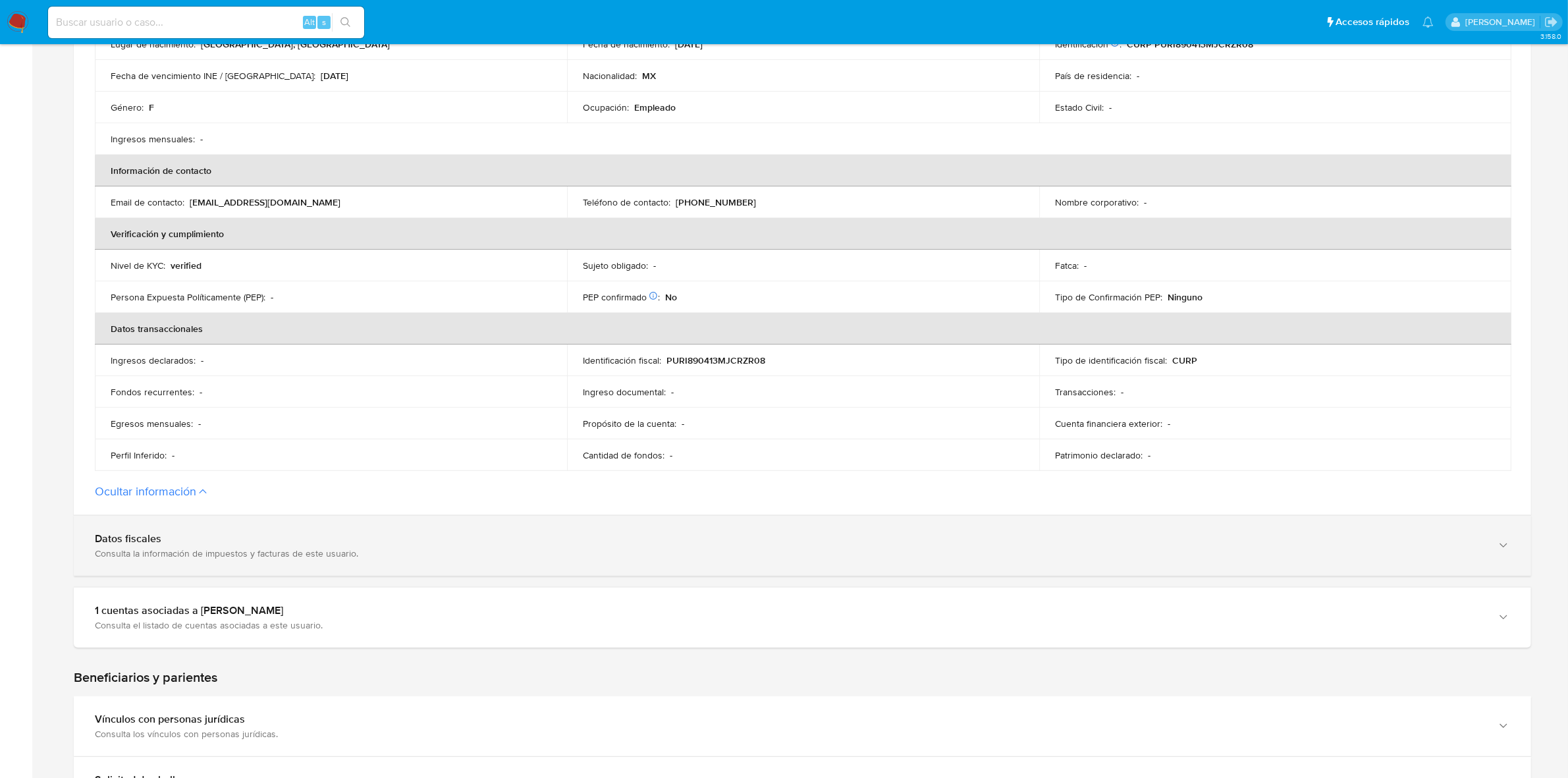
click at [268, 565] on div "Datos fiscales Consulta la información de impuestos y facturas de este usuario." at bounding box center [802, 545] width 1457 height 60
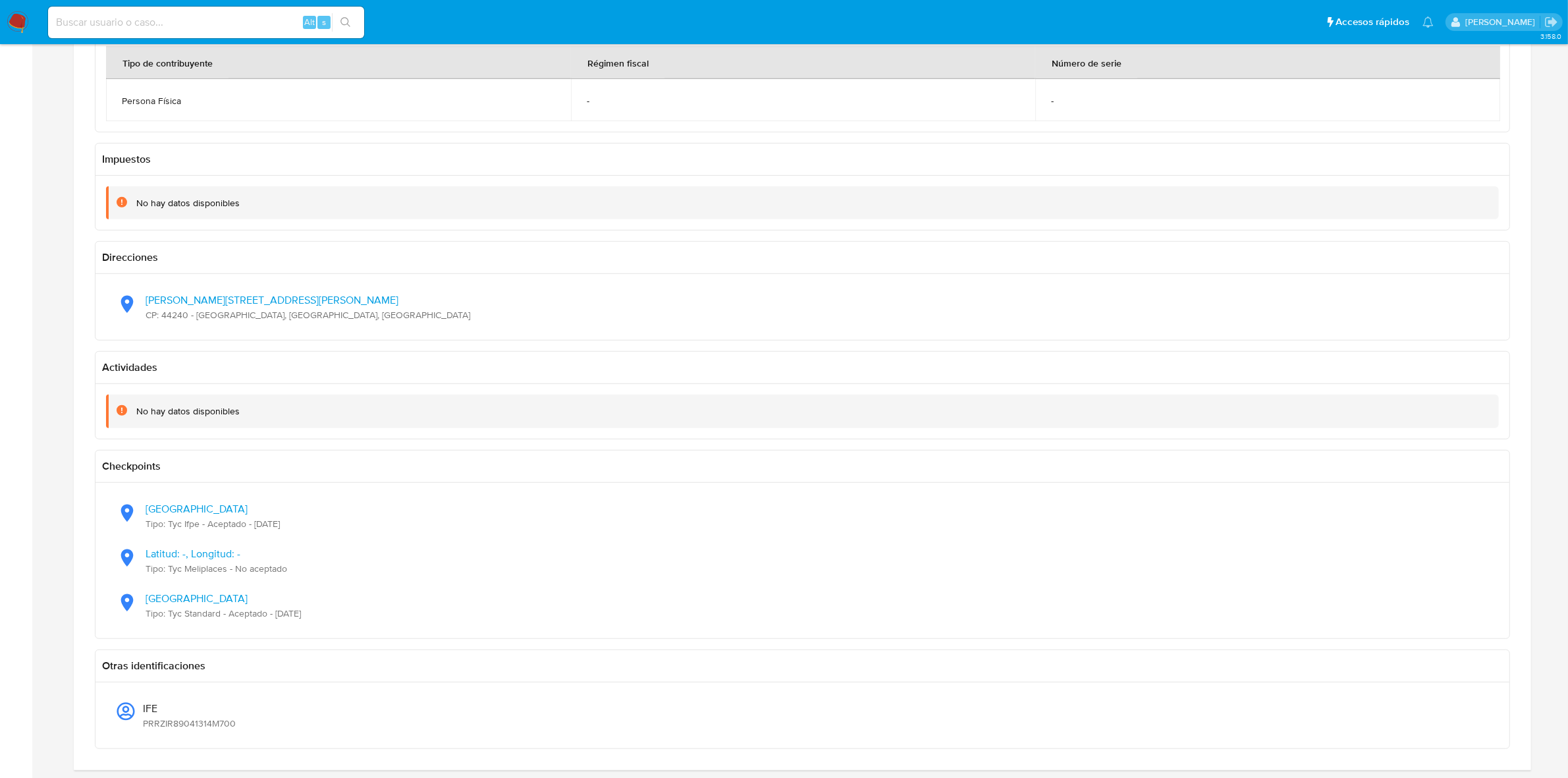
scroll to position [1153, 0]
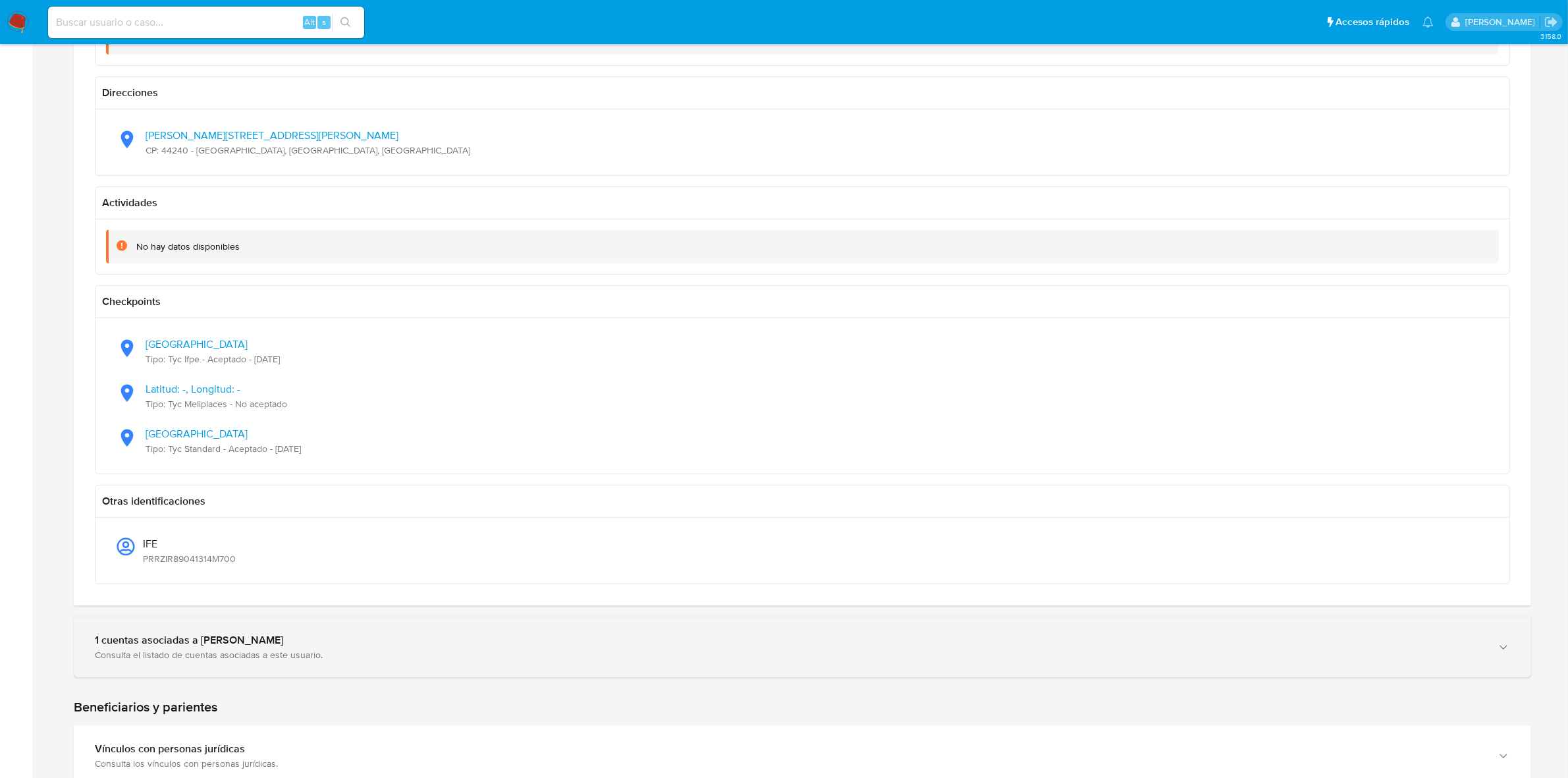
click at [300, 627] on div "1 cuentas asociadas a Iris Mariana Prudencio Ruiz Consulta el listado de cuenta…" at bounding box center [802, 647] width 1457 height 60
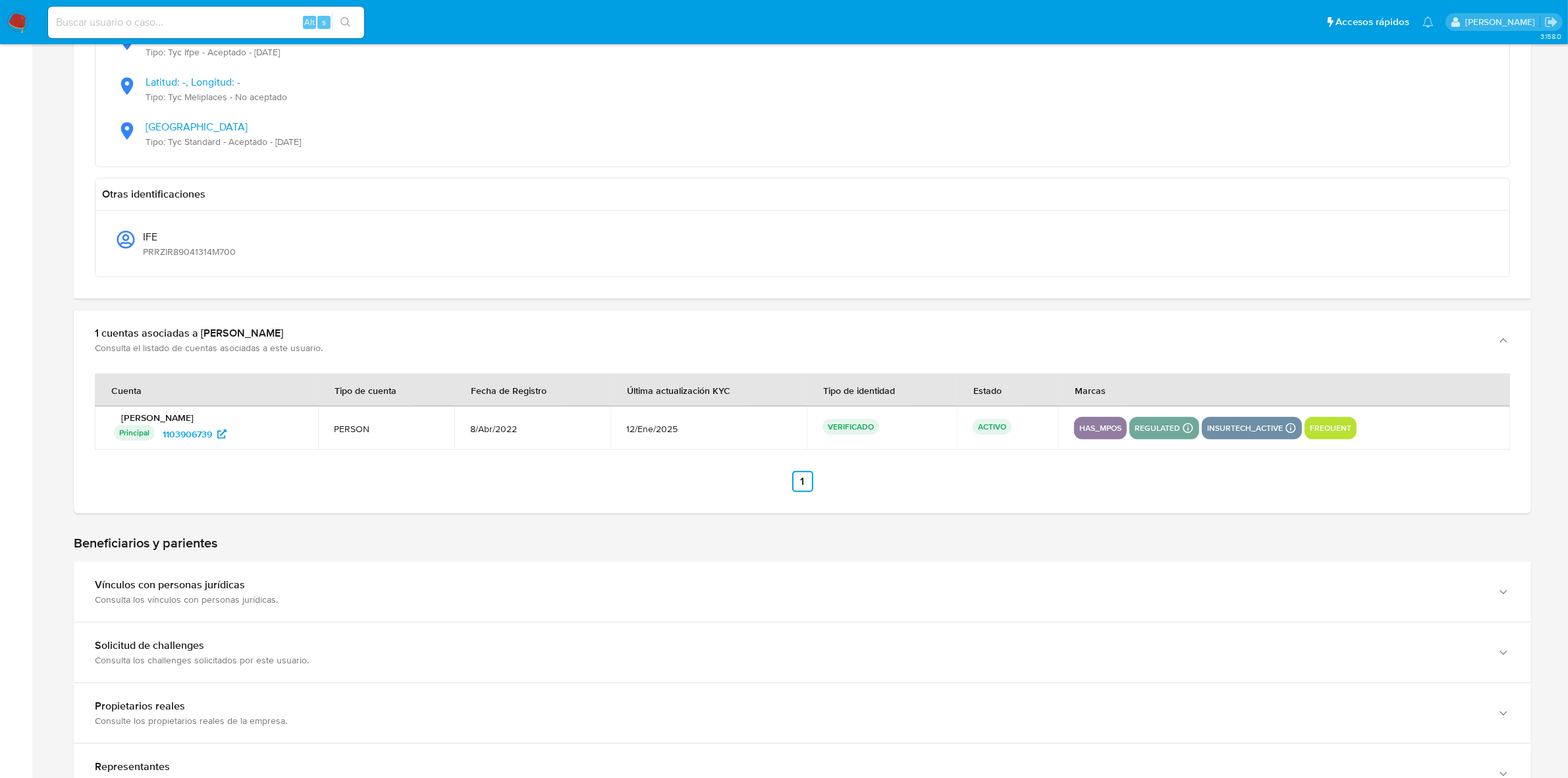
scroll to position [1482, 0]
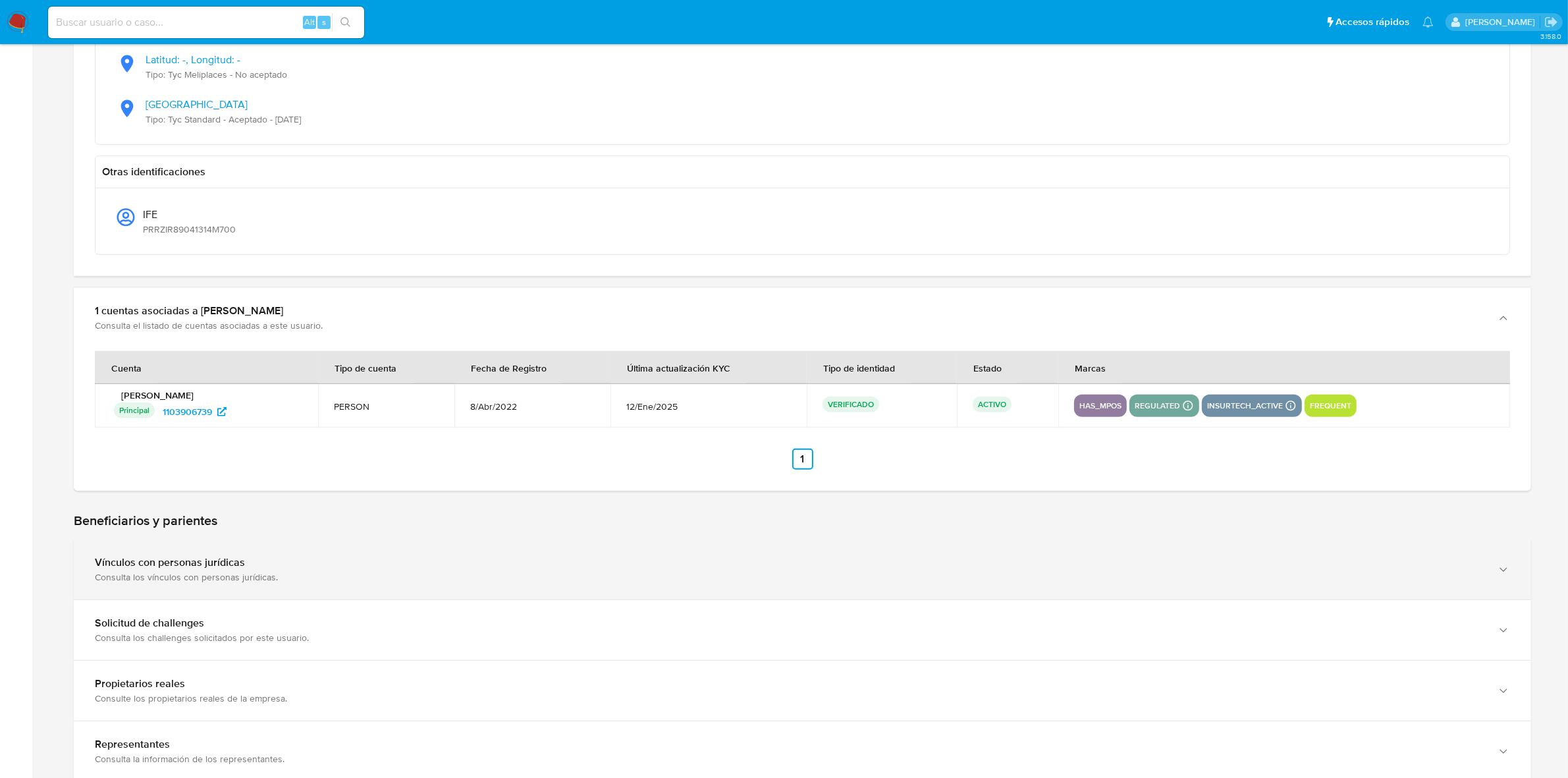
click at [281, 580] on div "Consulta los vínculos con personas jurídicas." at bounding box center [789, 577] width 1389 height 11
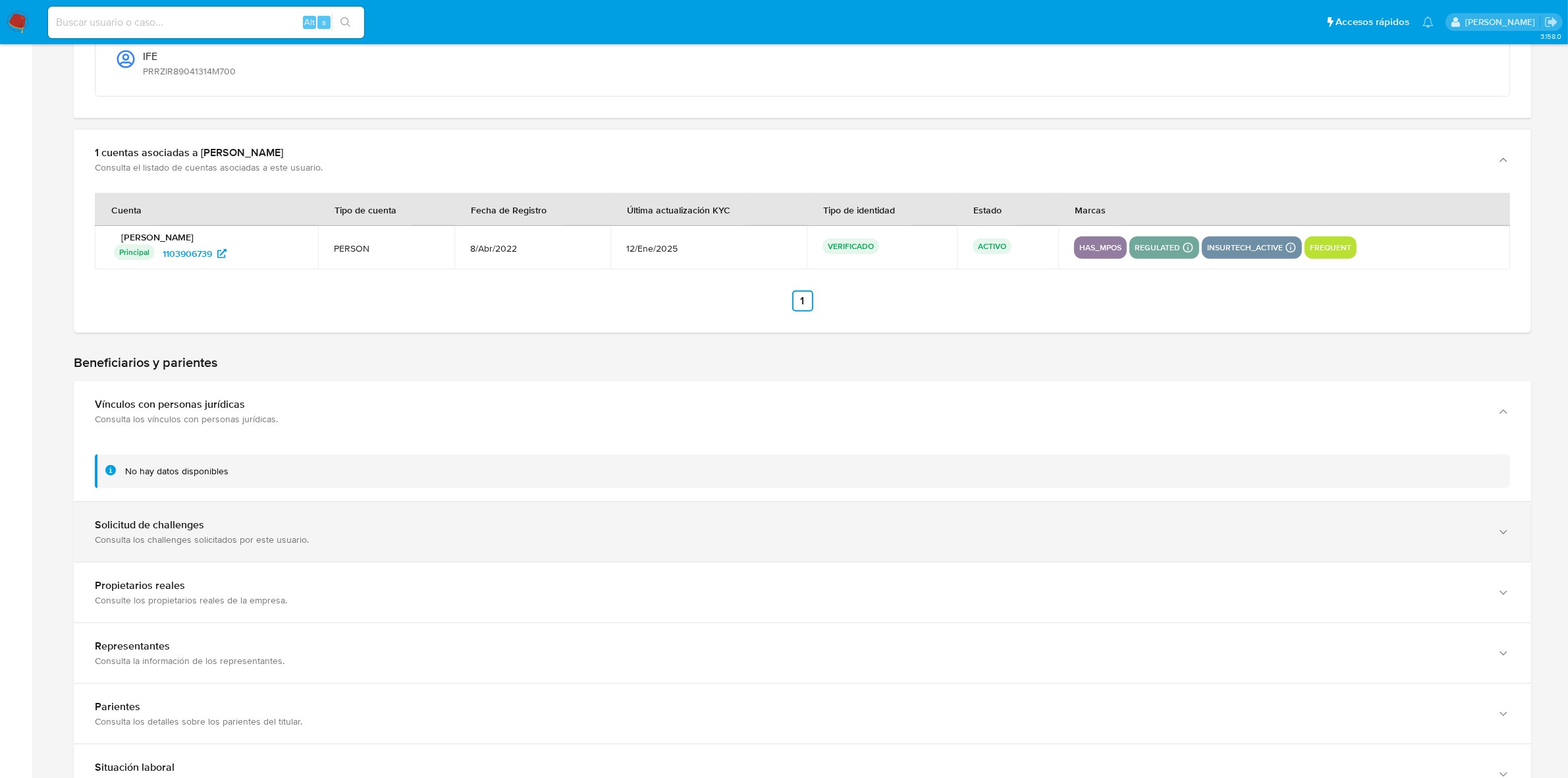
scroll to position [1647, 0]
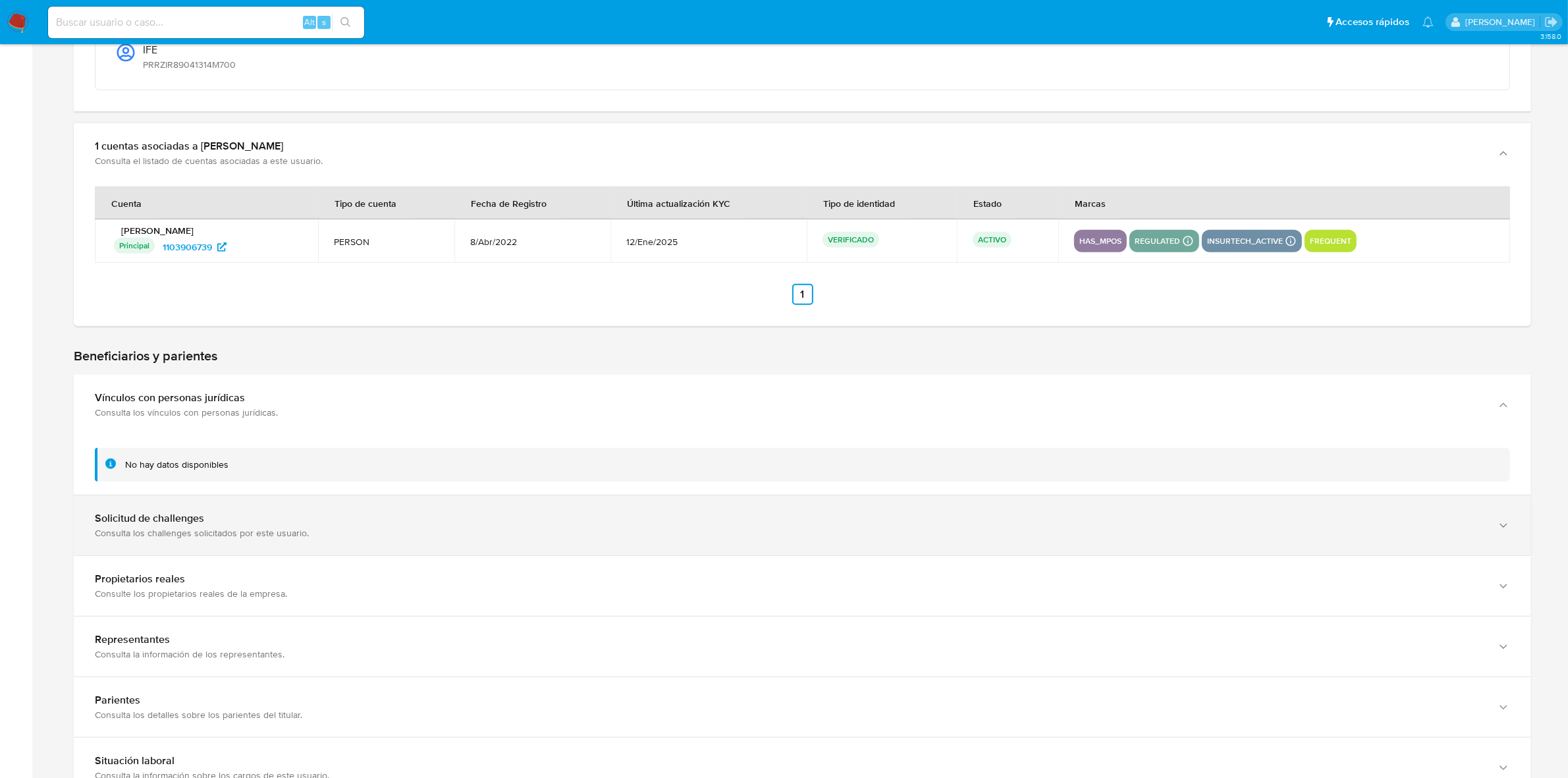
click at [270, 549] on div "Solicitud de challenges Consulta los challenges solicitados por este usuario." at bounding box center [802, 525] width 1457 height 60
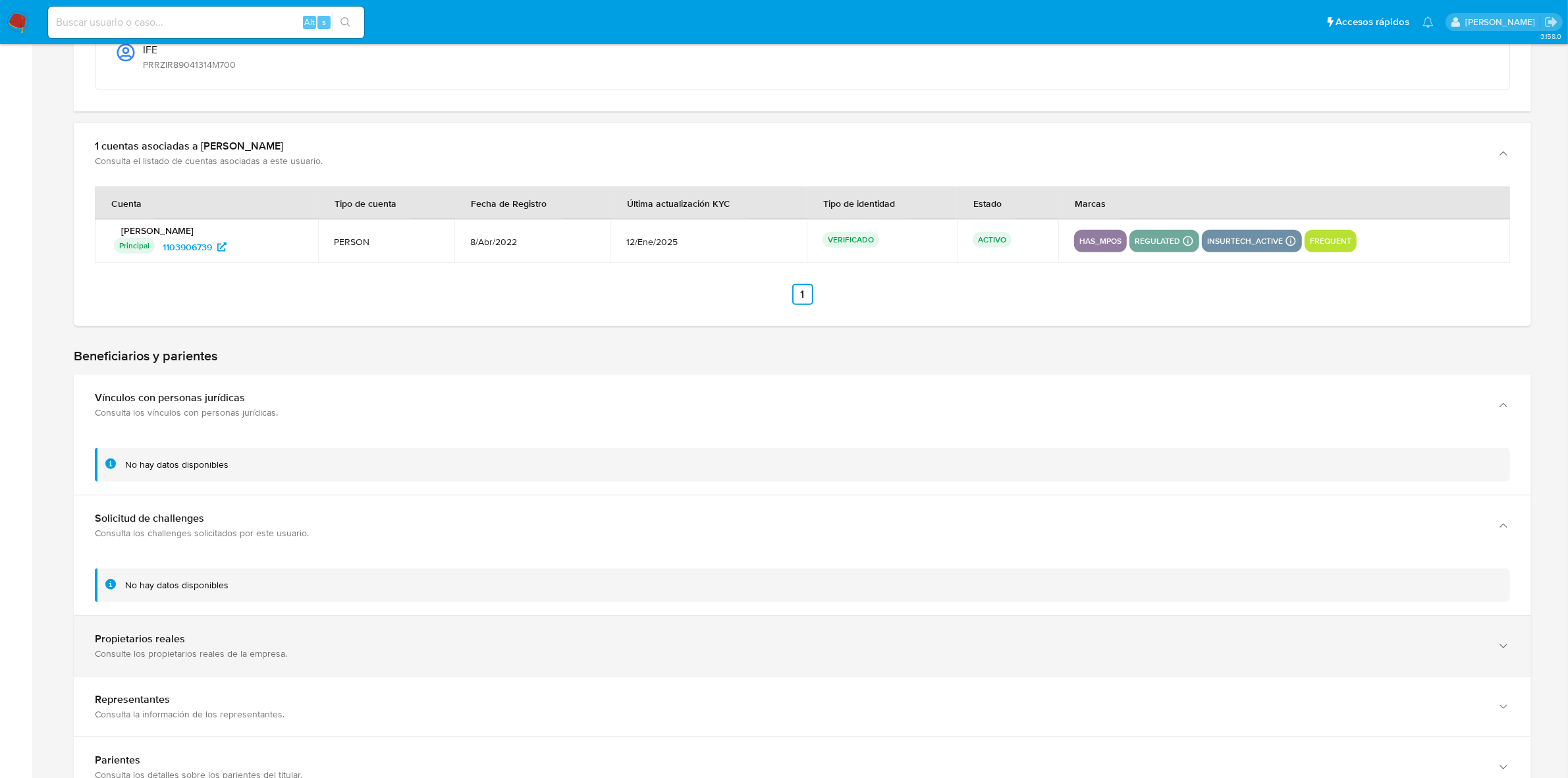
click at [254, 627] on div "Propietarios reales Consulte los propietarios reales de la empresa." at bounding box center [802, 645] width 1457 height 60
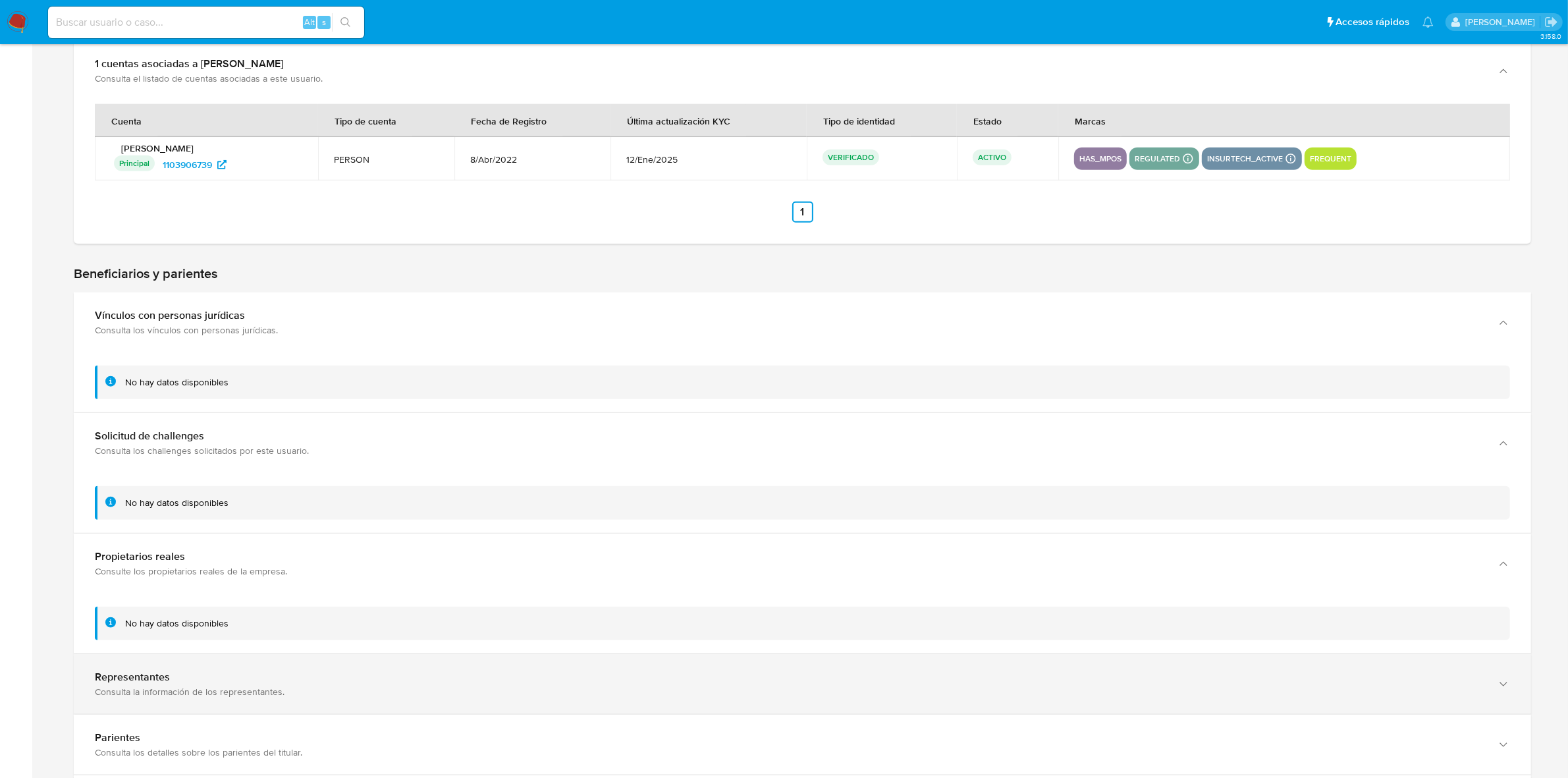
click at [197, 687] on div "Consulta la información de los representantes." at bounding box center [789, 691] width 1389 height 11
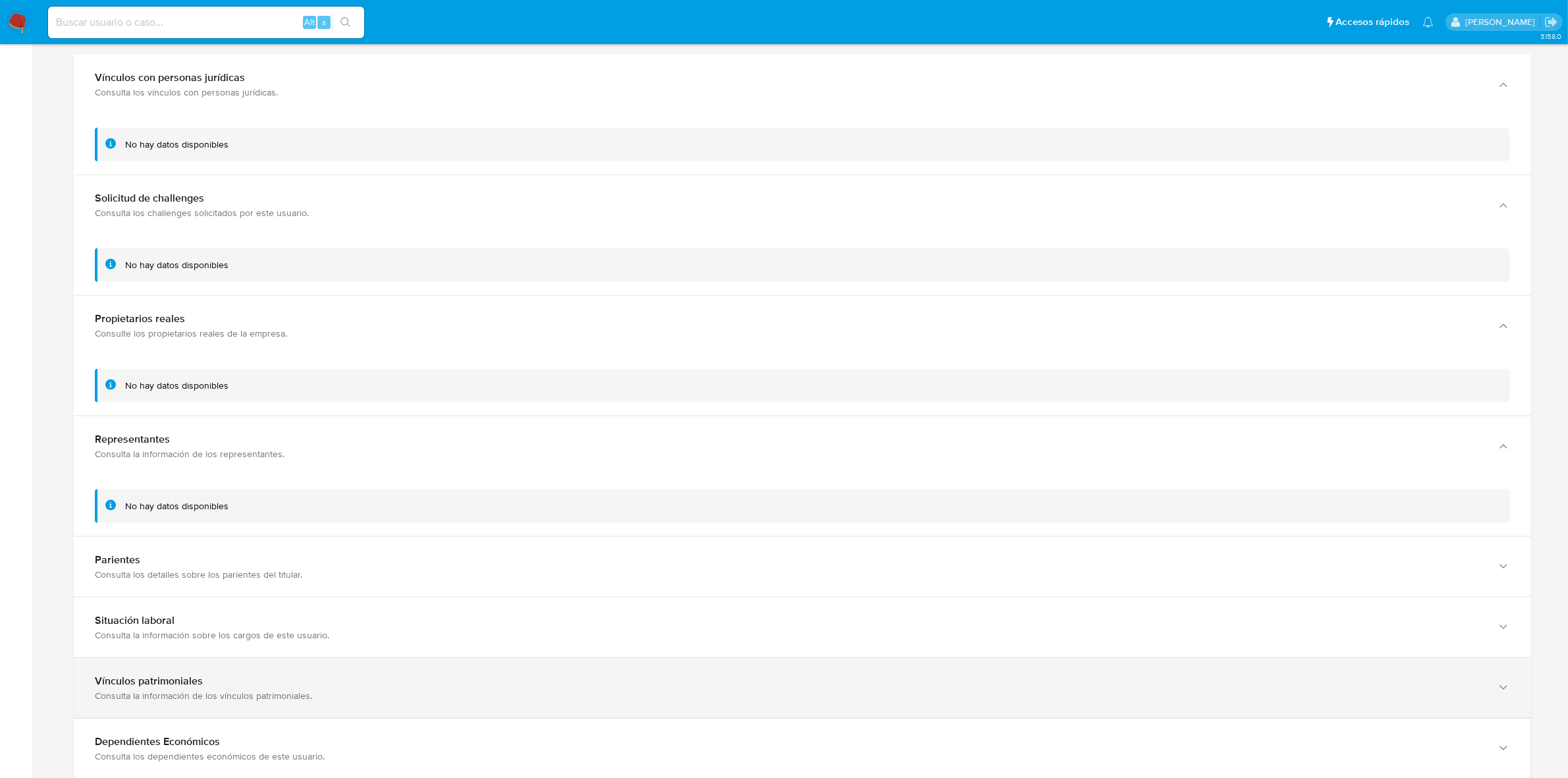
scroll to position [1976, 0]
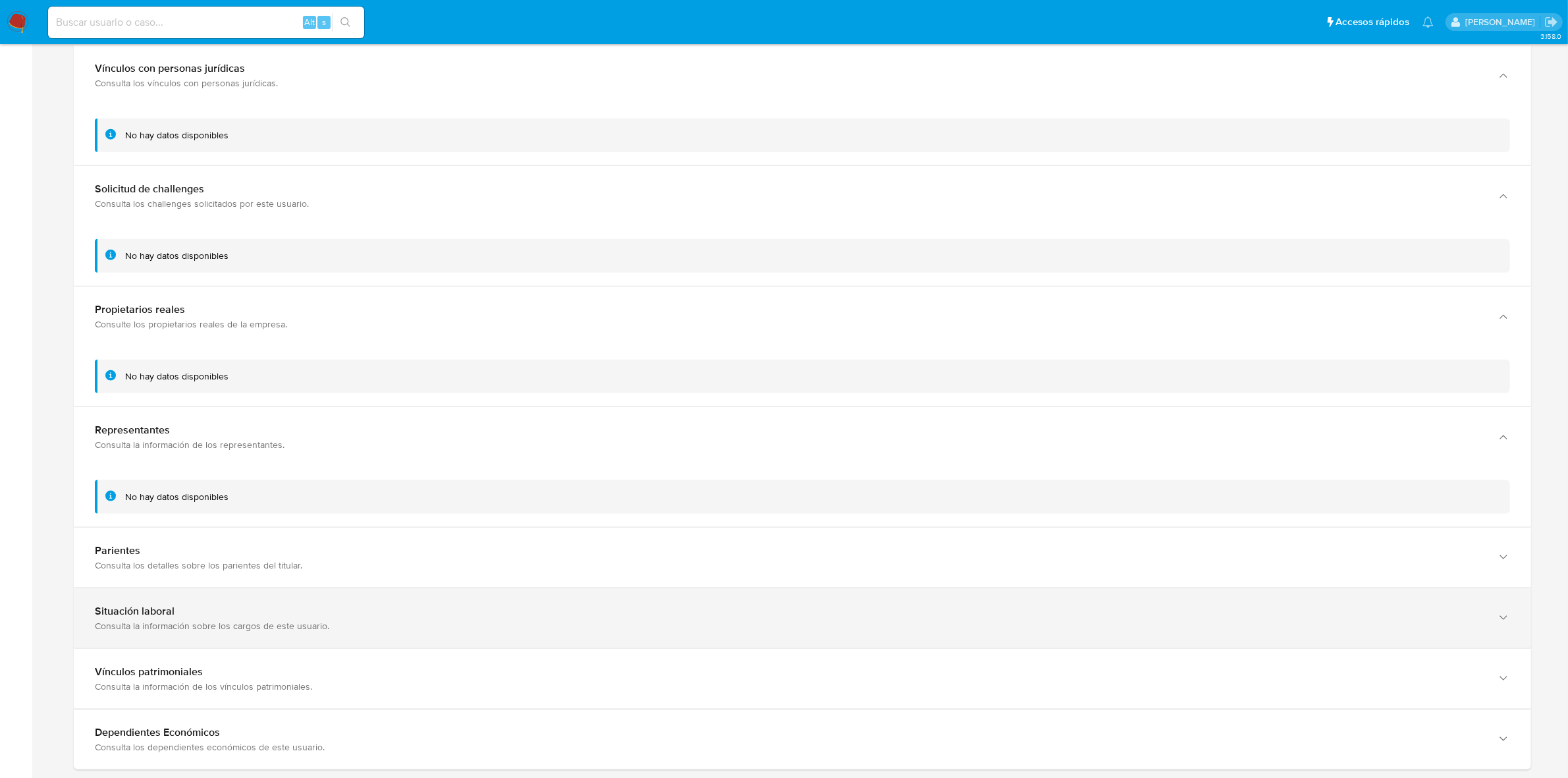
click at [215, 630] on div "Consulta la información sobre los cargos de este usuario." at bounding box center [789, 626] width 1389 height 11
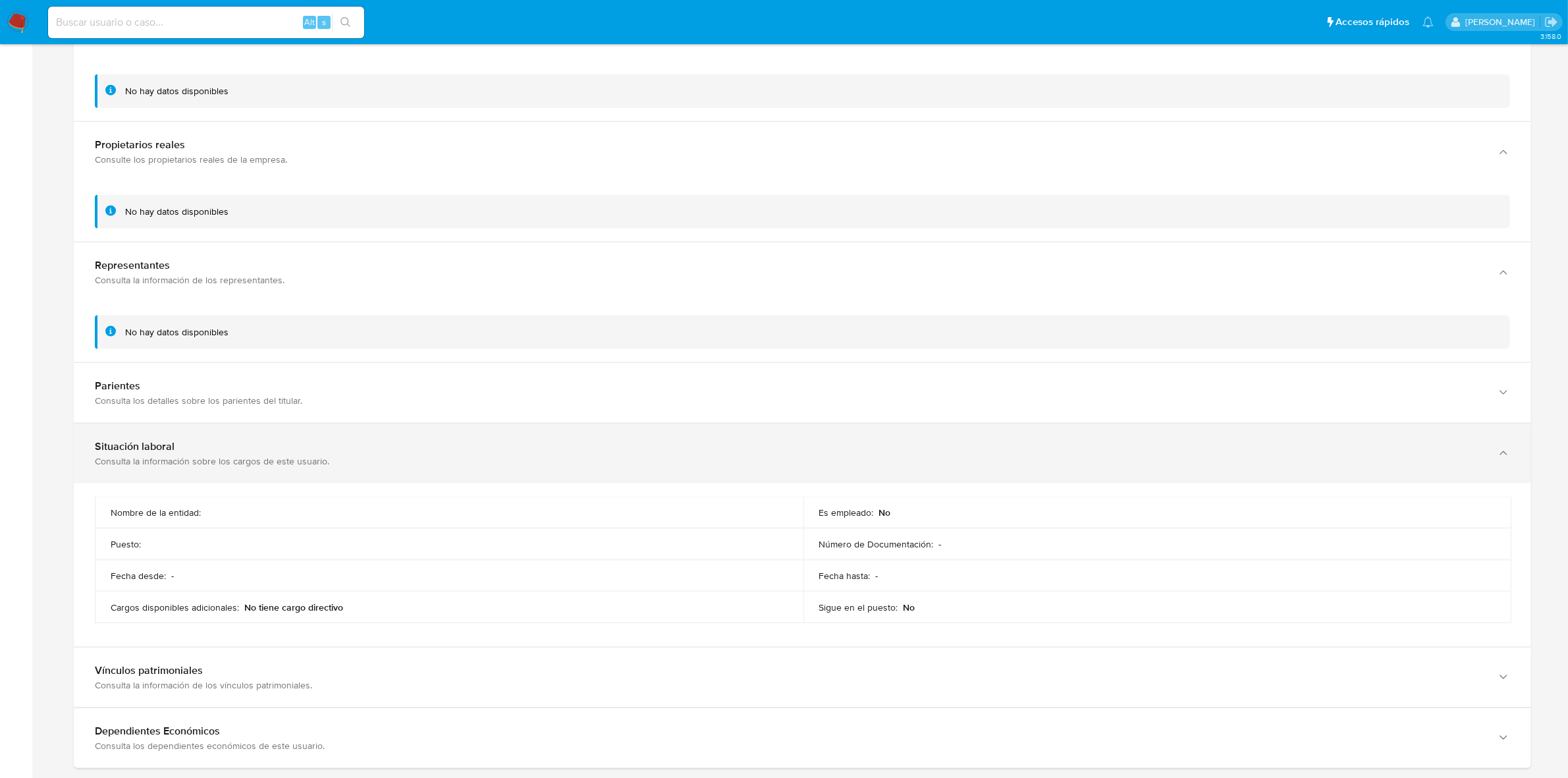
scroll to position [2223, 0]
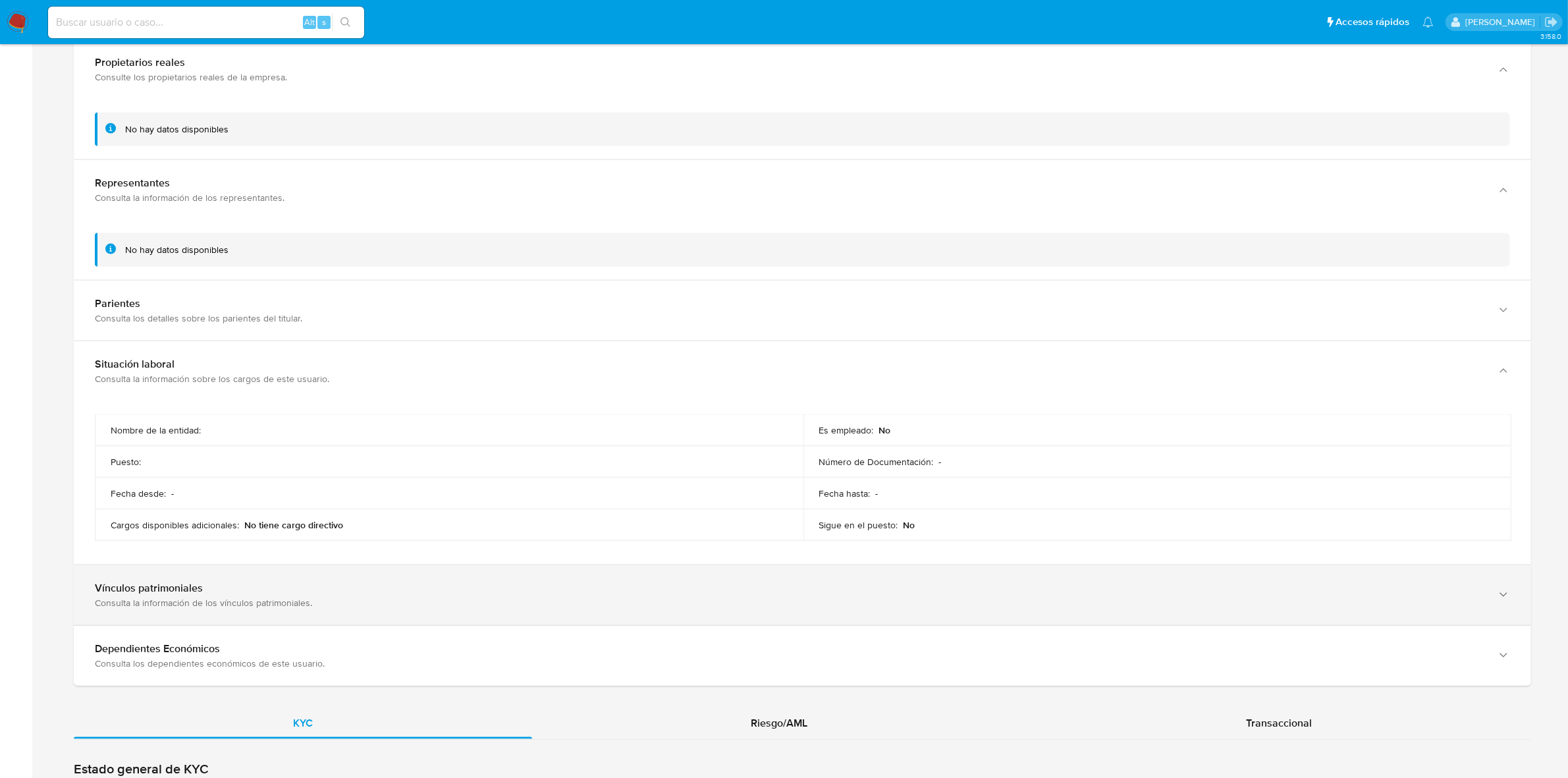
click at [219, 622] on div "Vínculos patrimoniales Consulta la información de los vínculos patrimoniales." at bounding box center [802, 595] width 1457 height 60
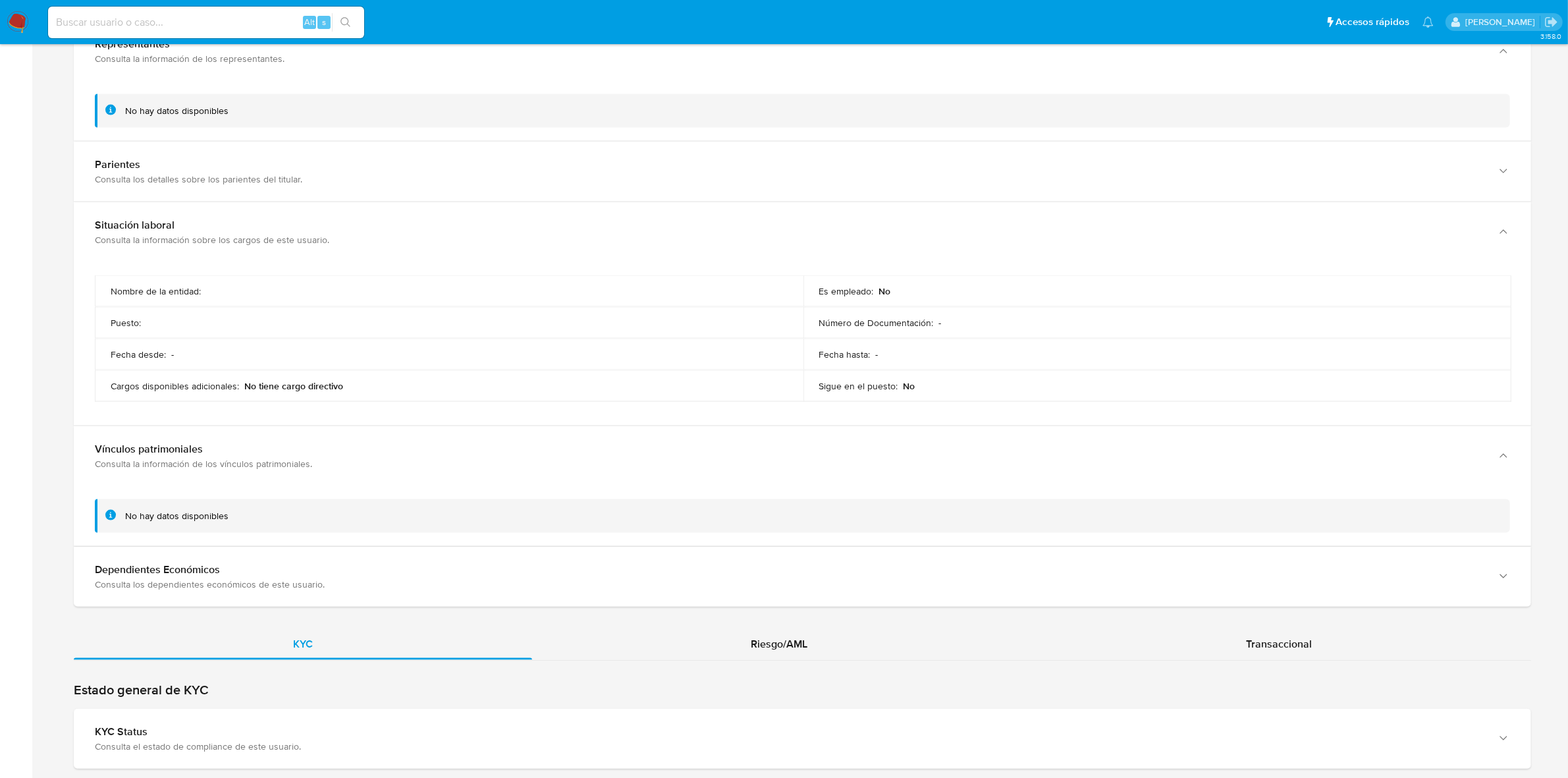
scroll to position [2388, 0]
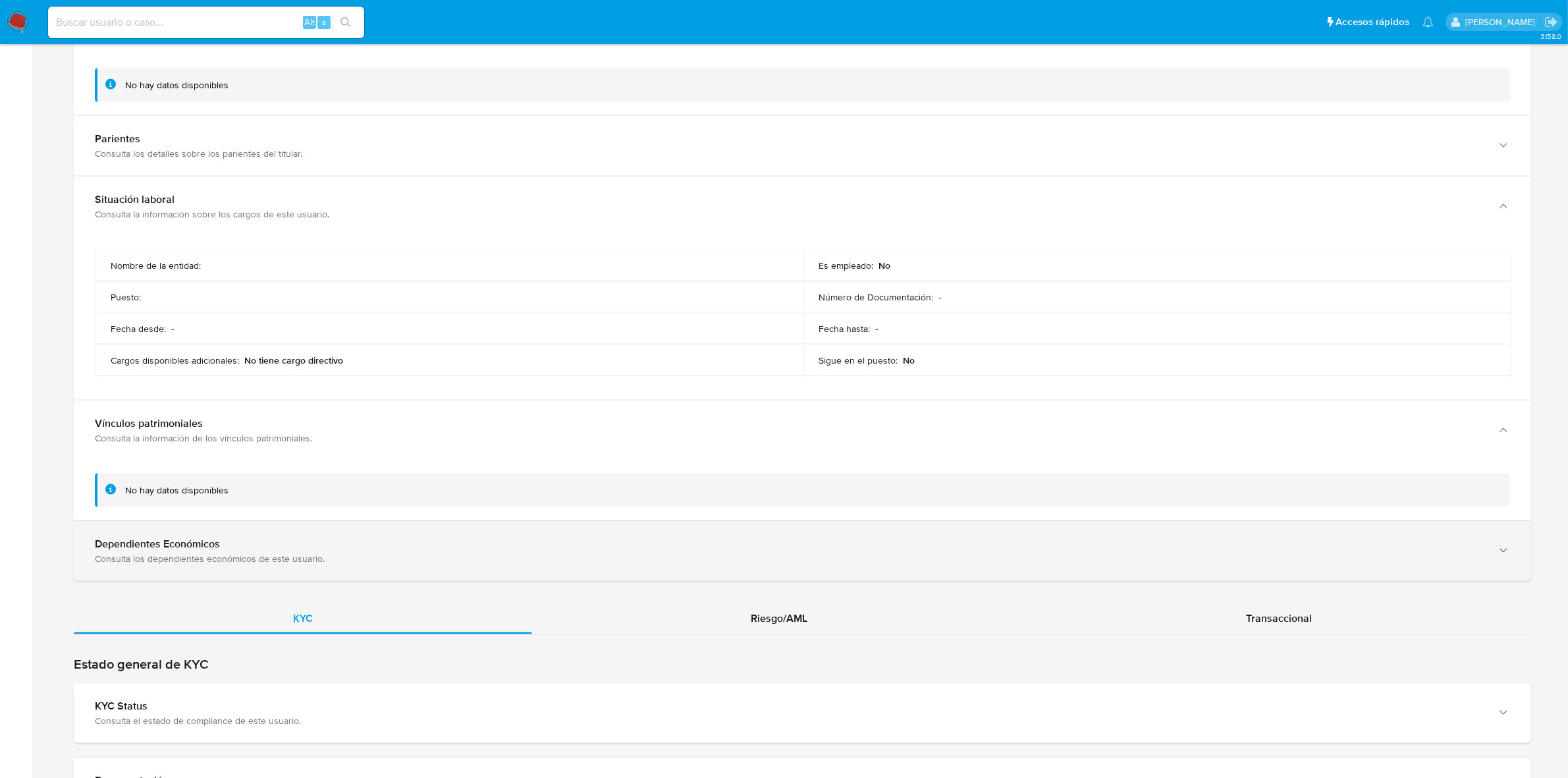
click at [208, 572] on div "Dependientes Económicos Consulta los dependientes económicos de este usuario." at bounding box center [802, 550] width 1457 height 60
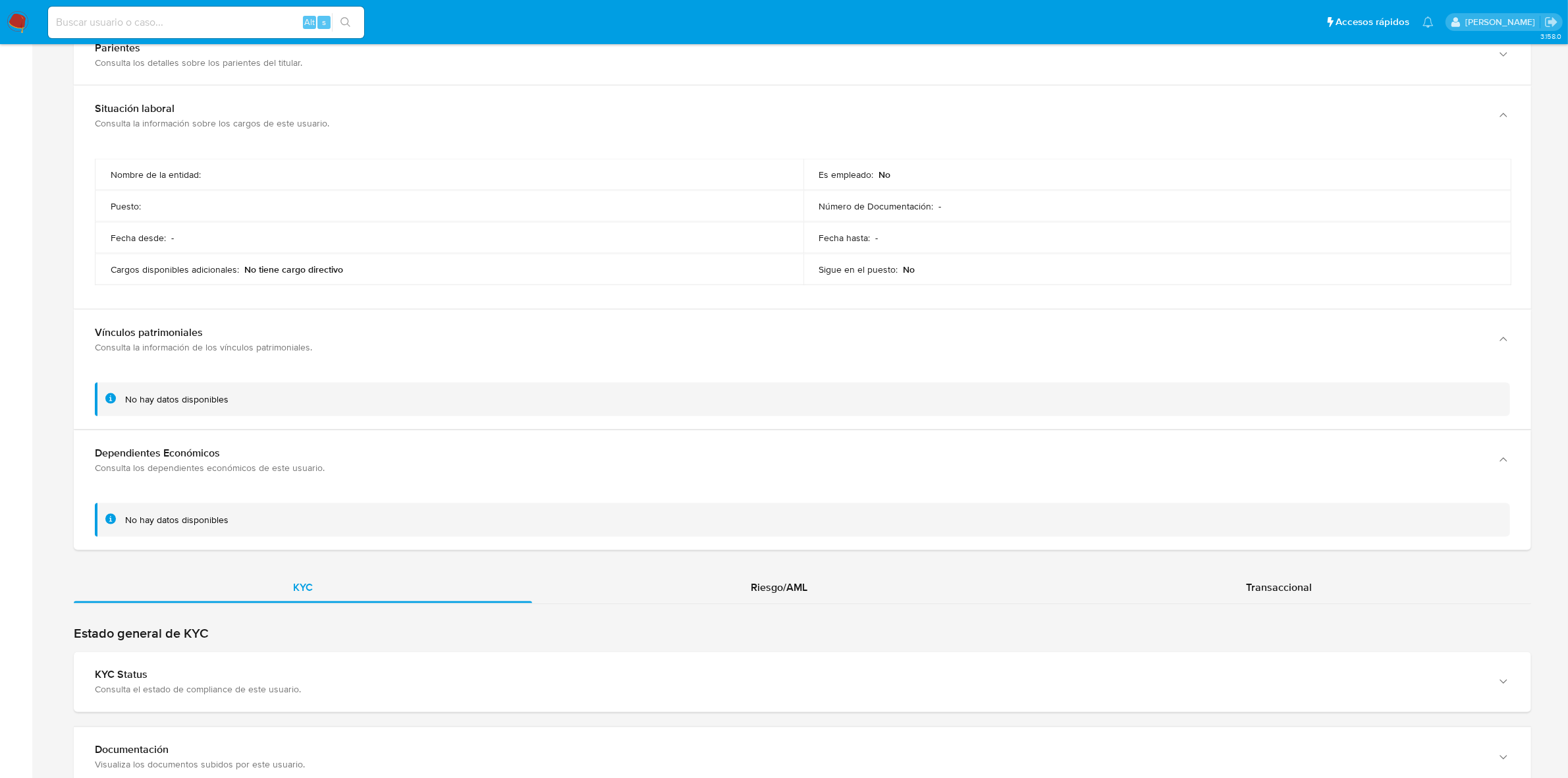
scroll to position [2553, 0]
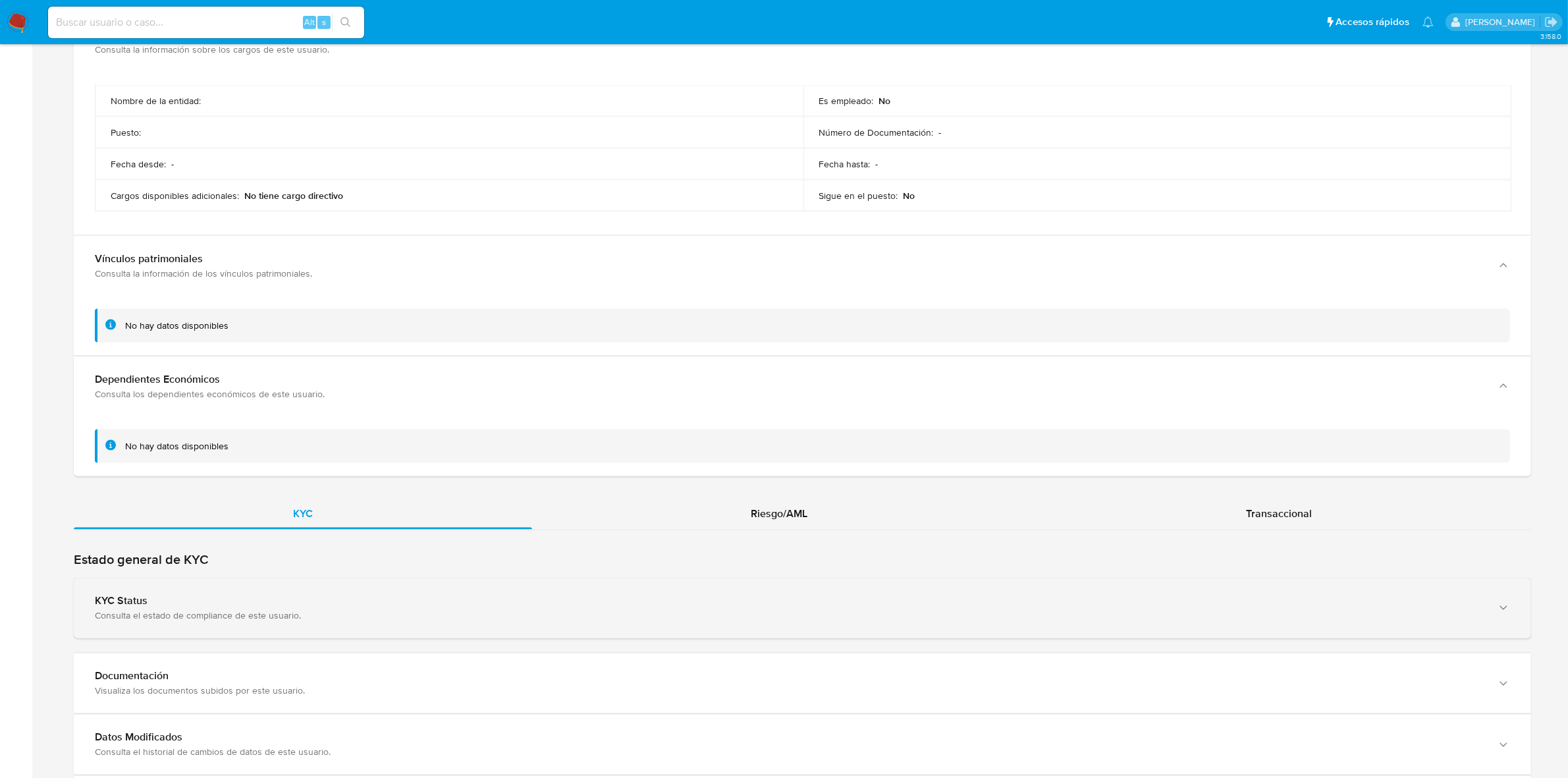
click at [261, 622] on div "Consulta el estado de compliance de este usuario." at bounding box center [789, 616] width 1389 height 11
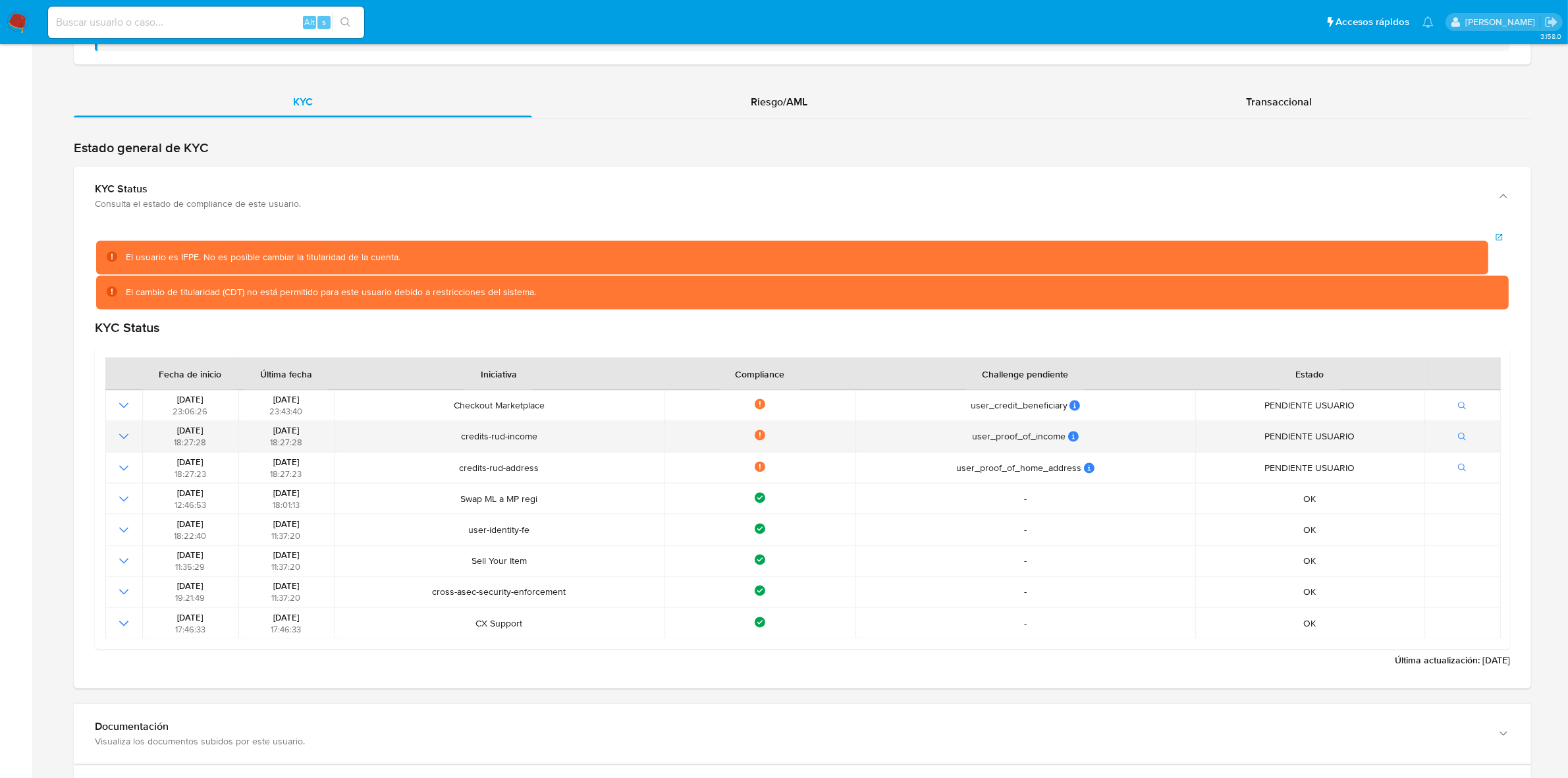
scroll to position [3129, 0]
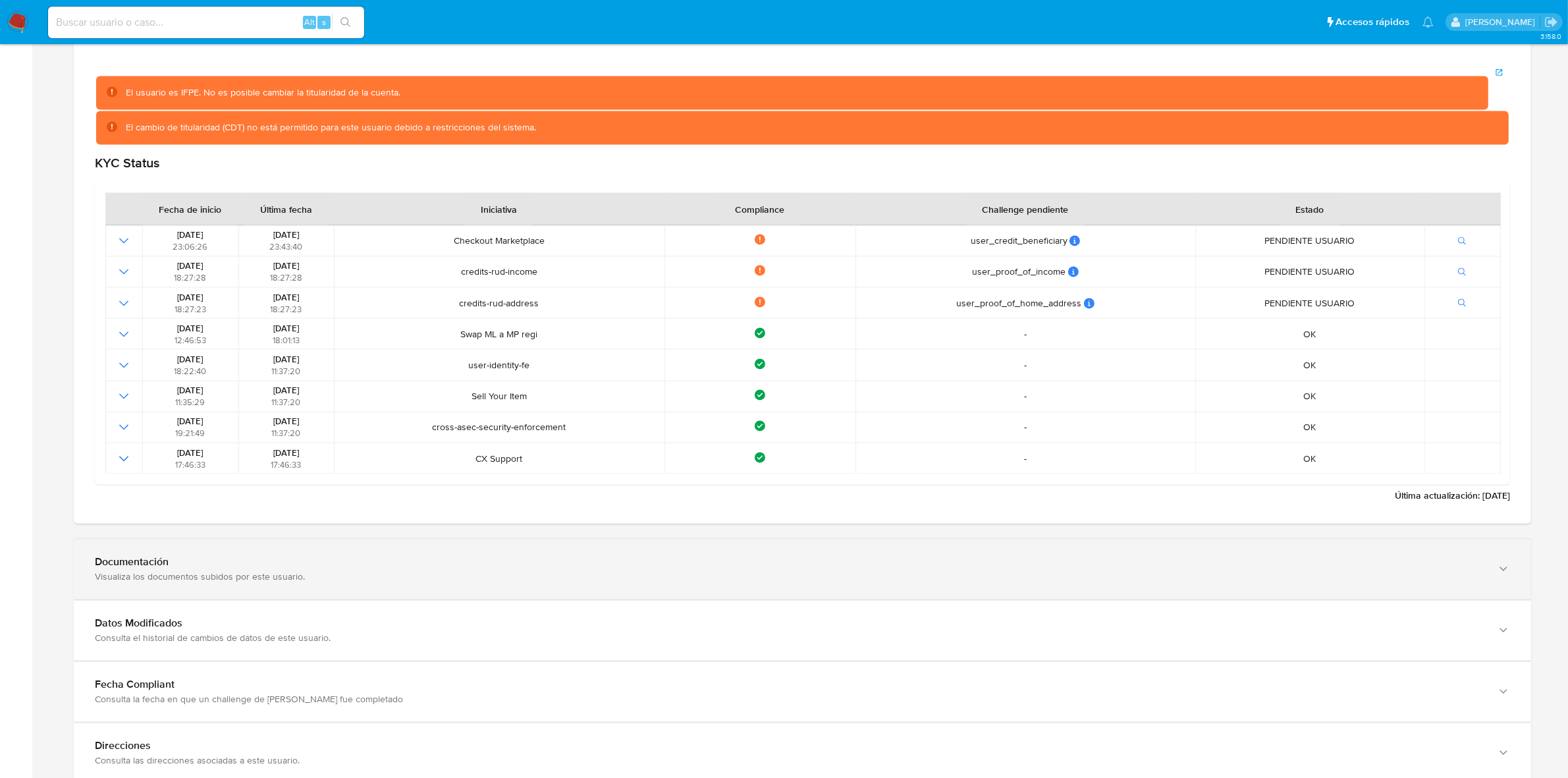
click at [291, 549] on div "Documentación Visualiza los documentos subidos por este usuario." at bounding box center [802, 569] width 1457 height 60
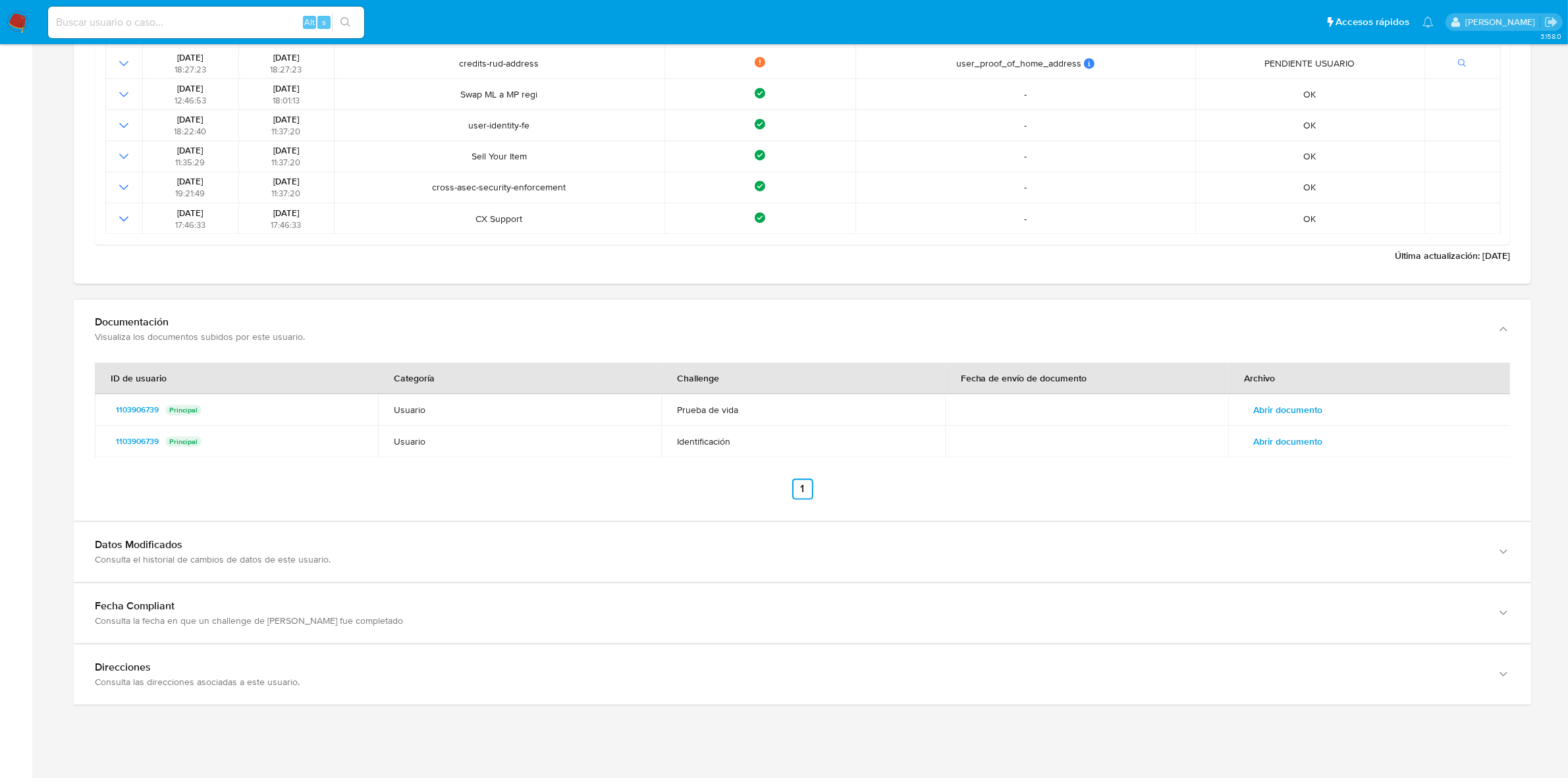
scroll to position [3377, 0]
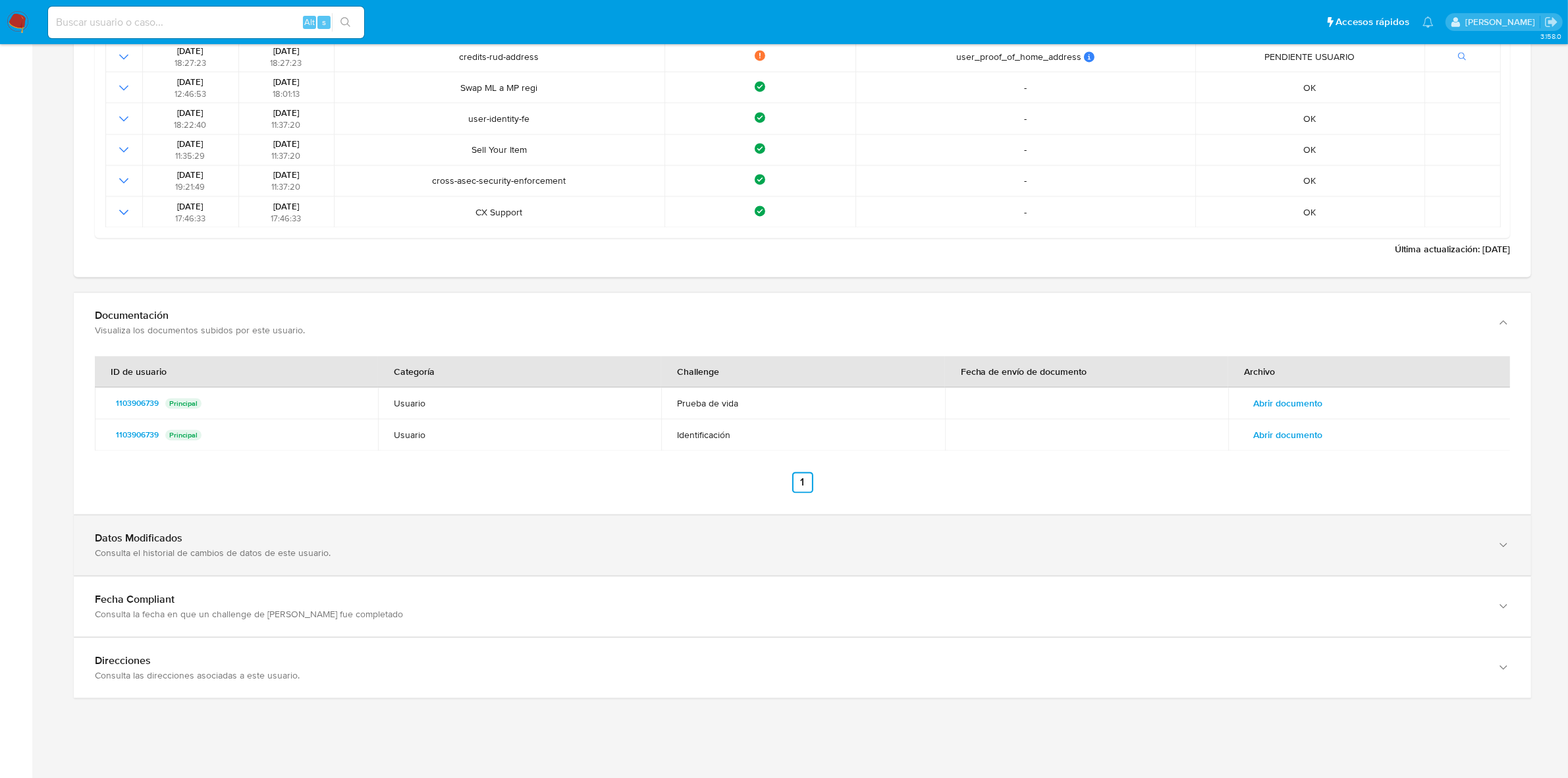
click at [271, 545] on div "Datos Modificados" at bounding box center [789, 538] width 1389 height 13
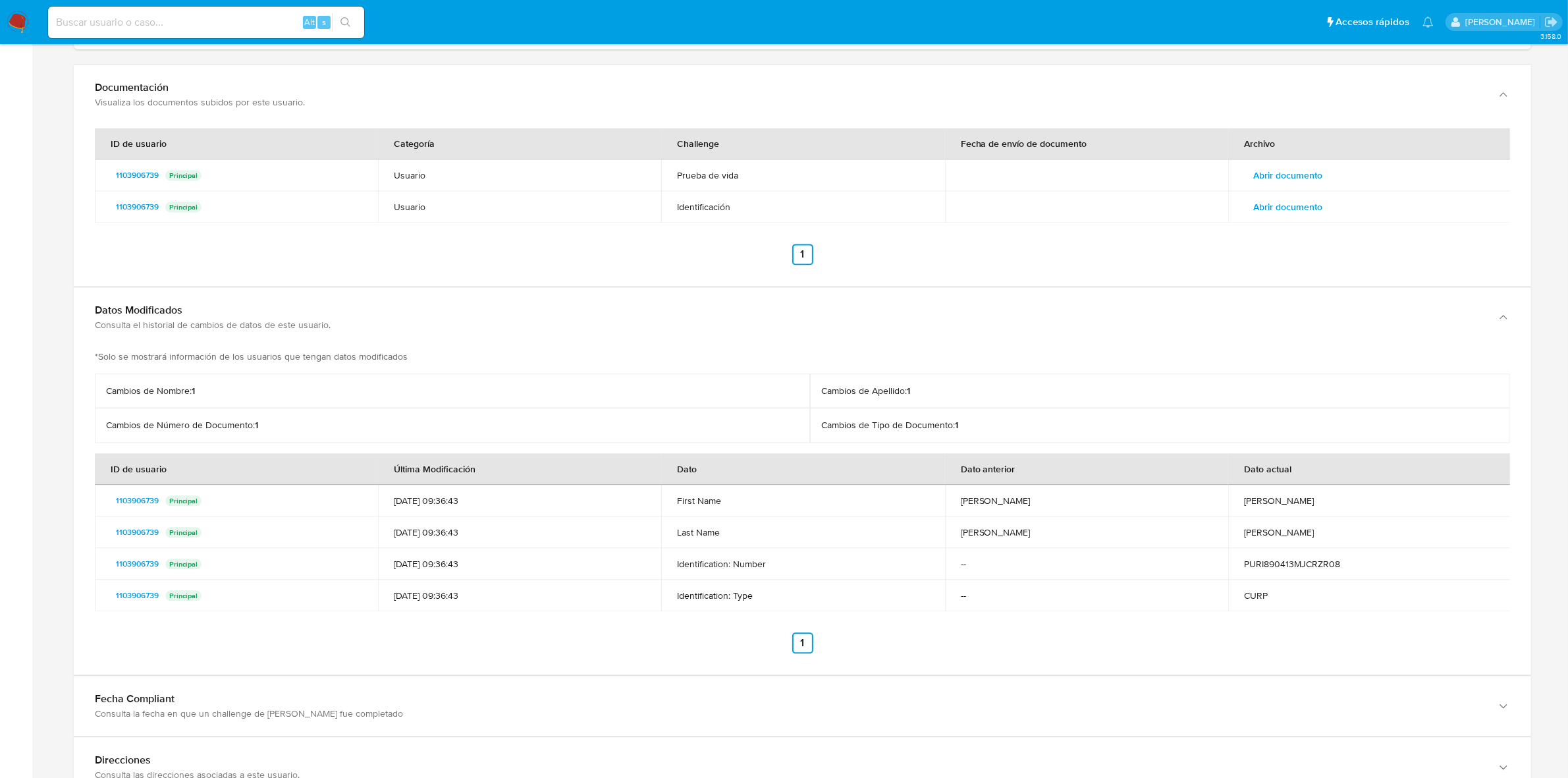
scroll to position [3706, 0]
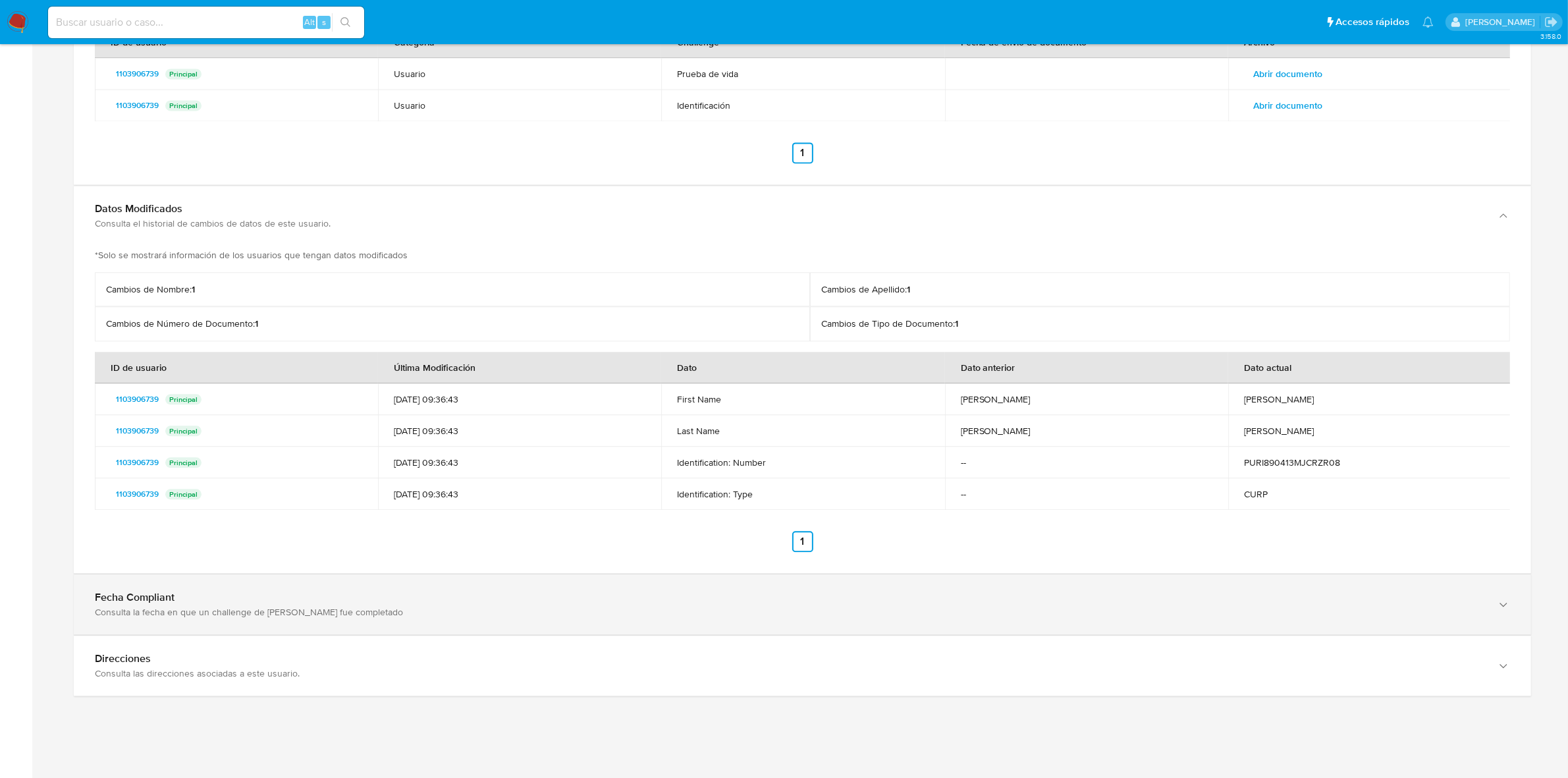
click at [367, 597] on div "Fecha Compliant" at bounding box center [789, 598] width 1389 height 13
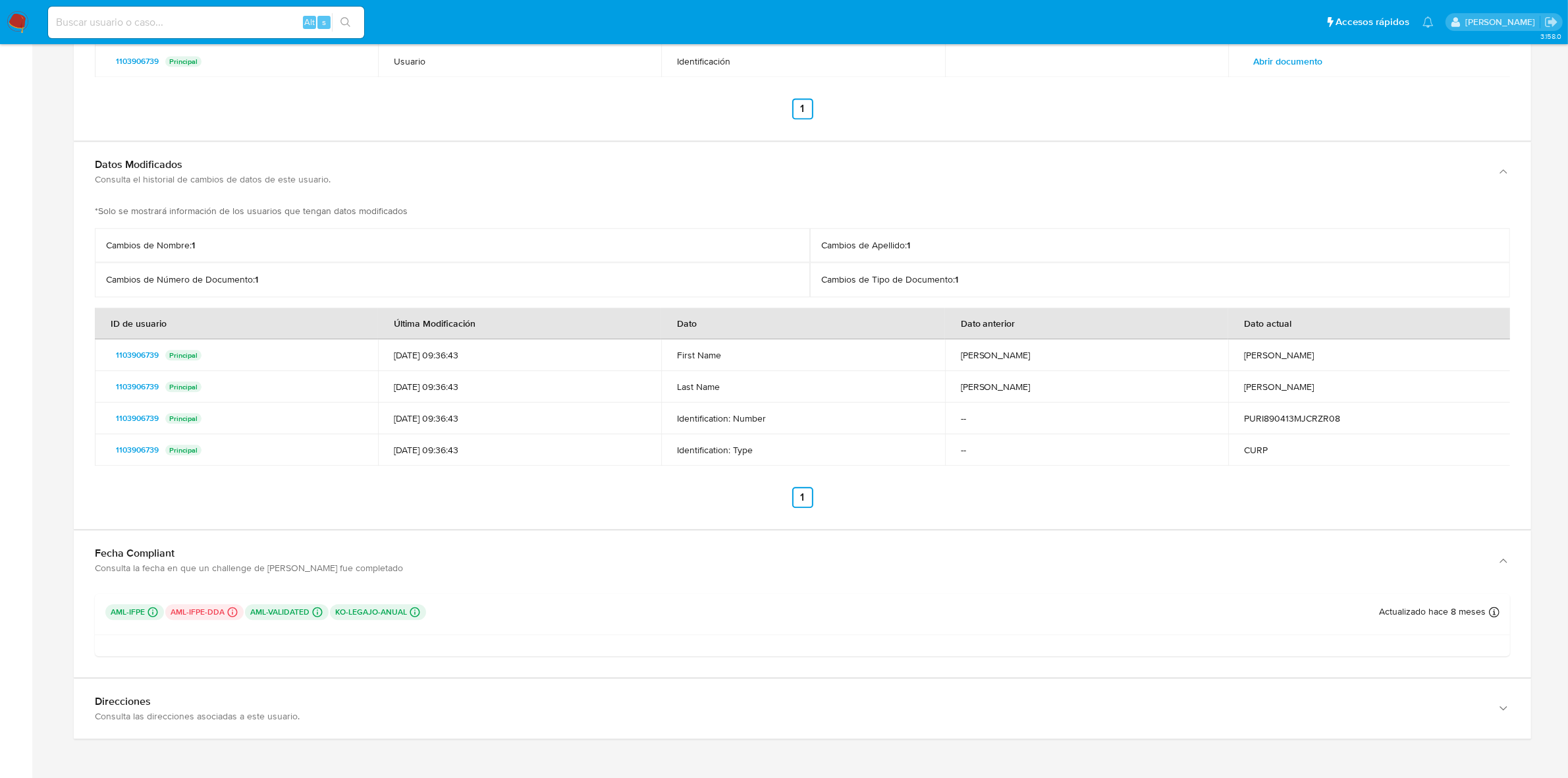
scroll to position [3788, 0]
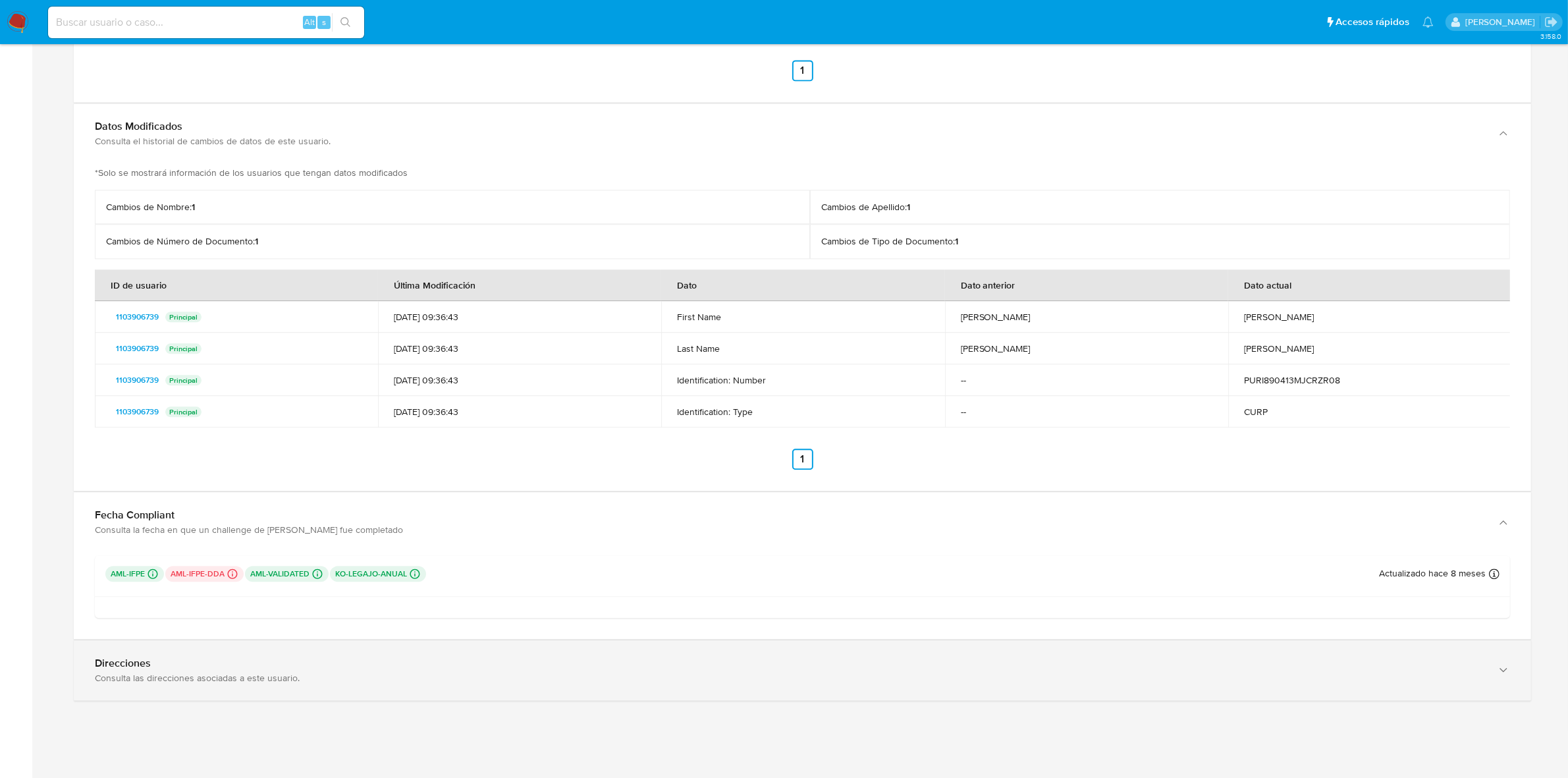
click at [237, 661] on div "Direcciones" at bounding box center [789, 663] width 1389 height 13
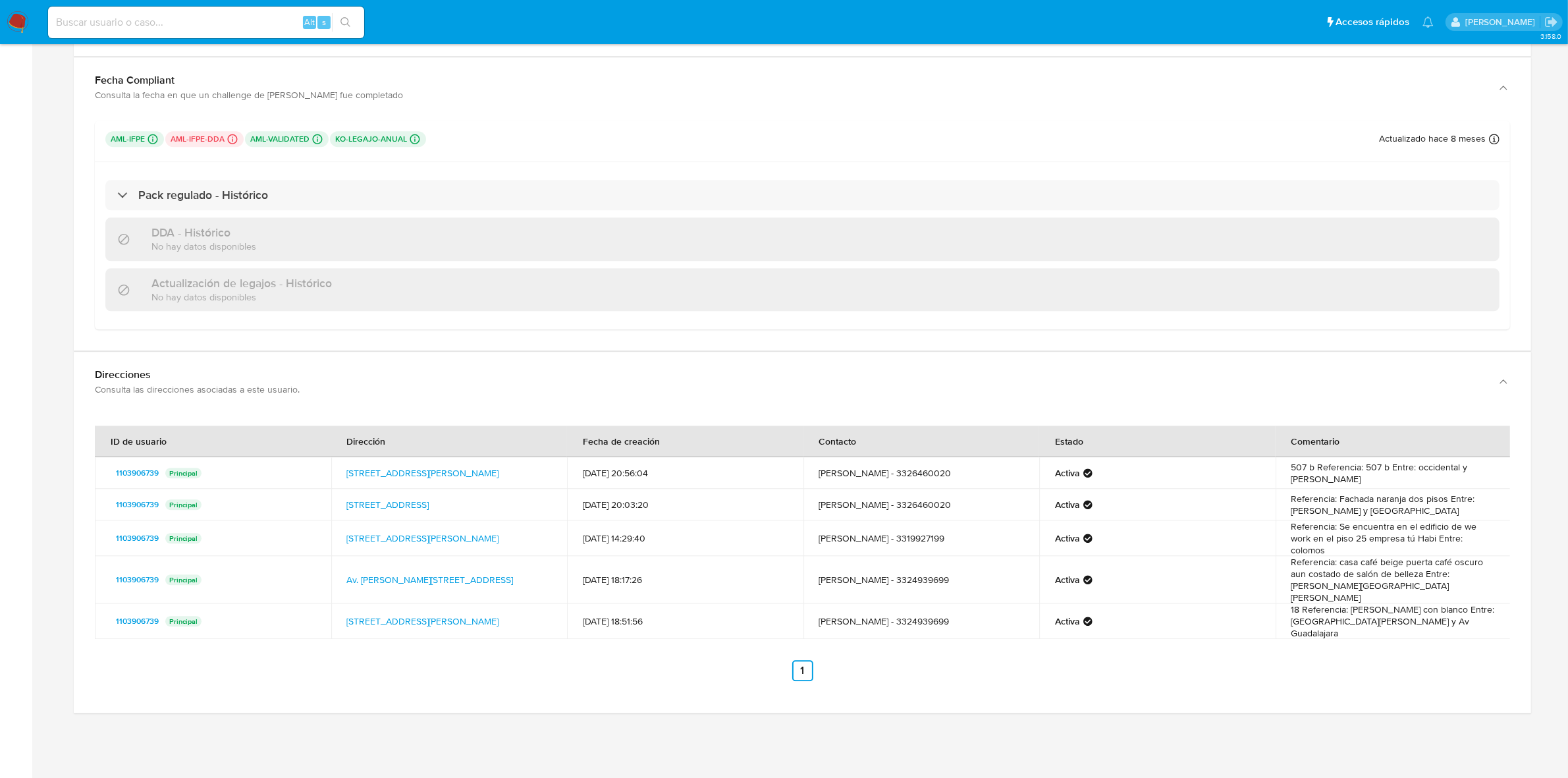
scroll to position [4235, 0]
